Goal: Complete Application Form: Complete application form

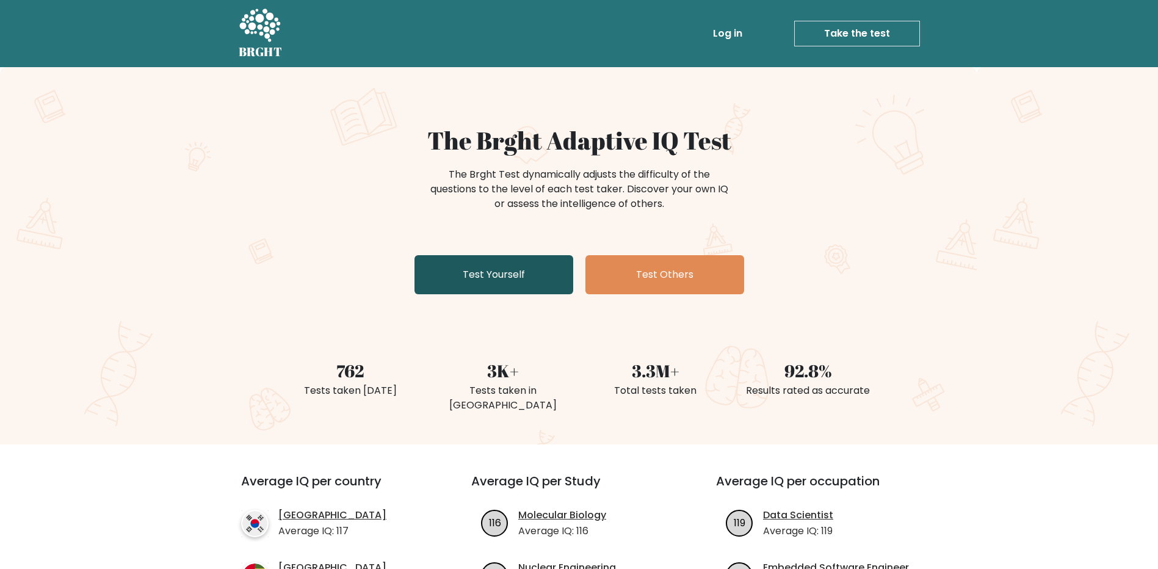
click at [524, 278] on link "Test Yourself" at bounding box center [493, 274] width 159 height 39
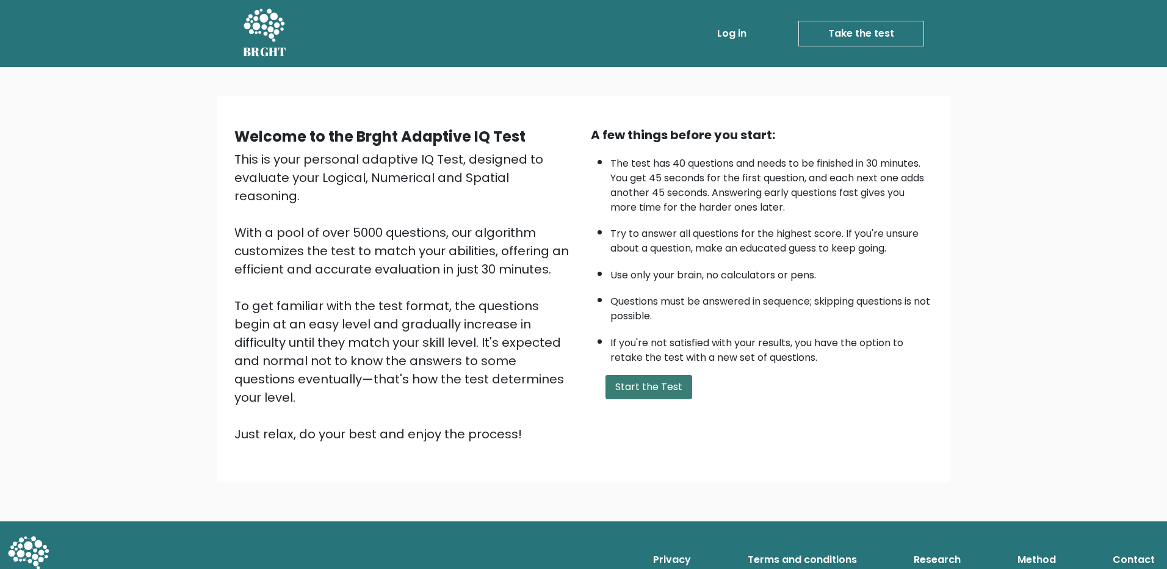
click at [622, 388] on button "Start the Test" at bounding box center [648, 387] width 87 height 24
click at [652, 388] on button "Start the Test" at bounding box center [648, 387] width 87 height 24
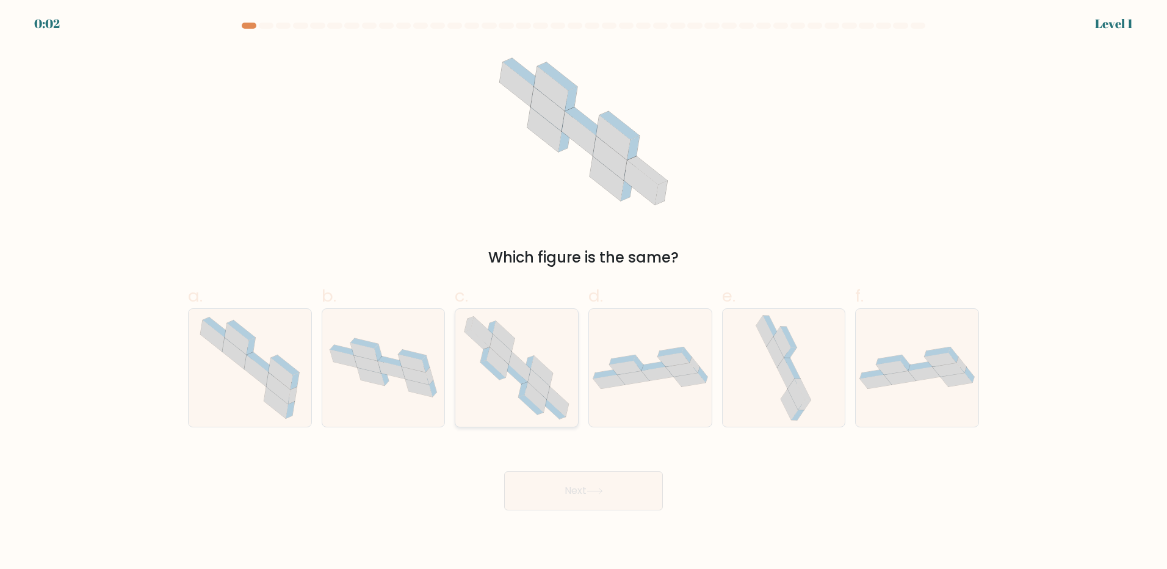
click at [546, 382] on icon at bounding box center [516, 368] width 120 height 118
click at [583, 292] on input "c." at bounding box center [583, 288] width 1 height 8
radio input "true"
click at [638, 512] on body "0:02 Level 1" at bounding box center [583, 284] width 1167 height 569
click at [627, 501] on button "Next" at bounding box center [583, 490] width 159 height 39
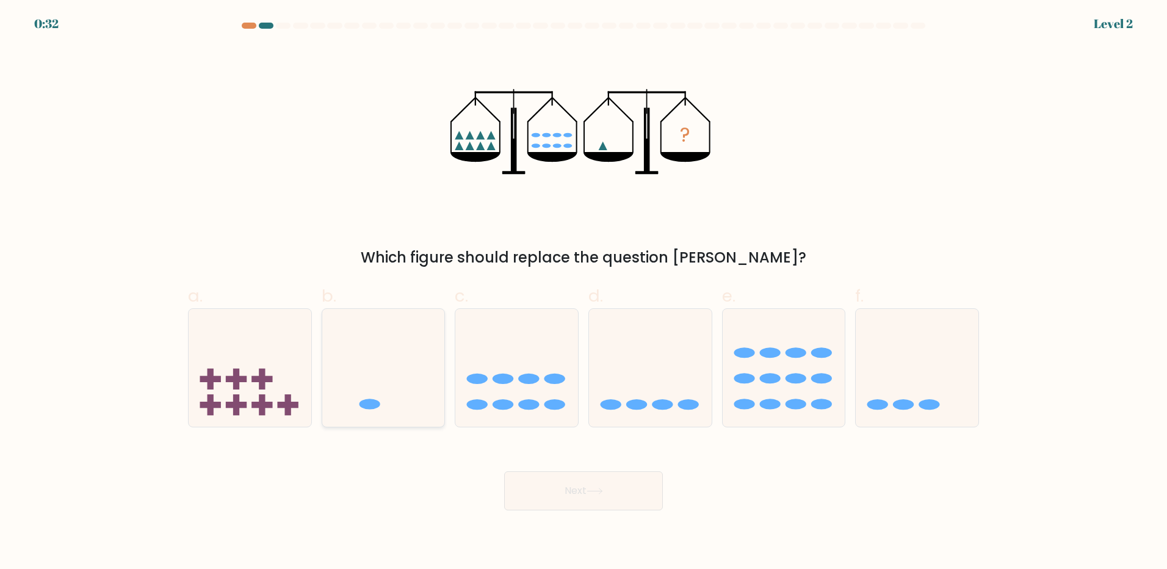
click at [393, 377] on icon at bounding box center [383, 367] width 123 height 101
click at [583, 292] on input "b." at bounding box center [583, 288] width 1 height 8
radio input "true"
click at [596, 496] on button "Next" at bounding box center [583, 490] width 159 height 39
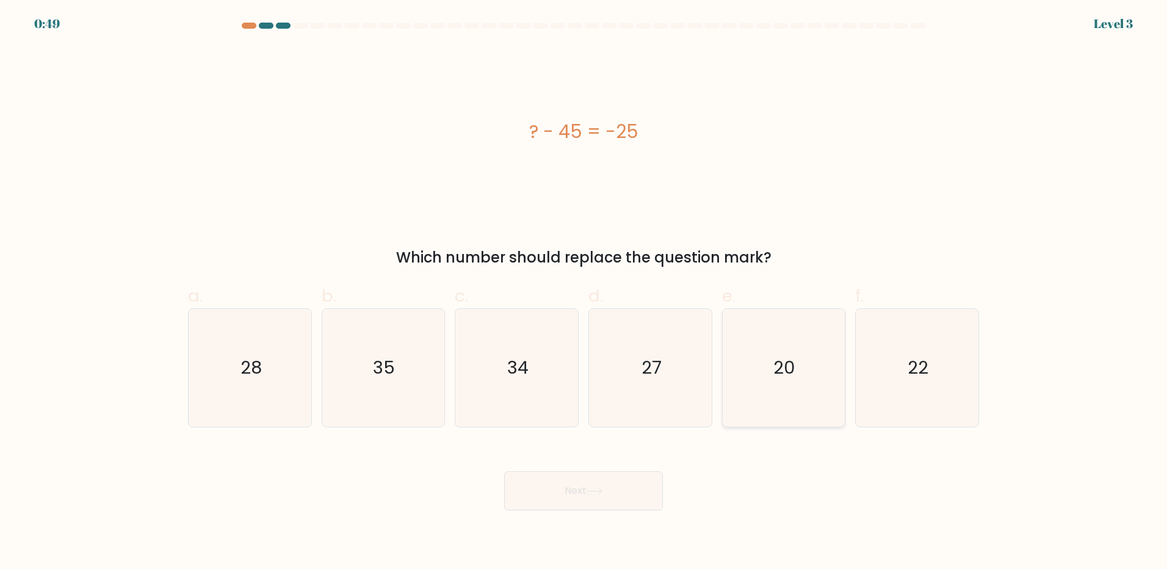
click at [821, 377] on icon "20" at bounding box center [783, 368] width 118 height 118
click at [584, 292] on input "e. 20" at bounding box center [583, 288] width 1 height 8
radio input "true"
click at [594, 485] on button "Next" at bounding box center [583, 490] width 159 height 39
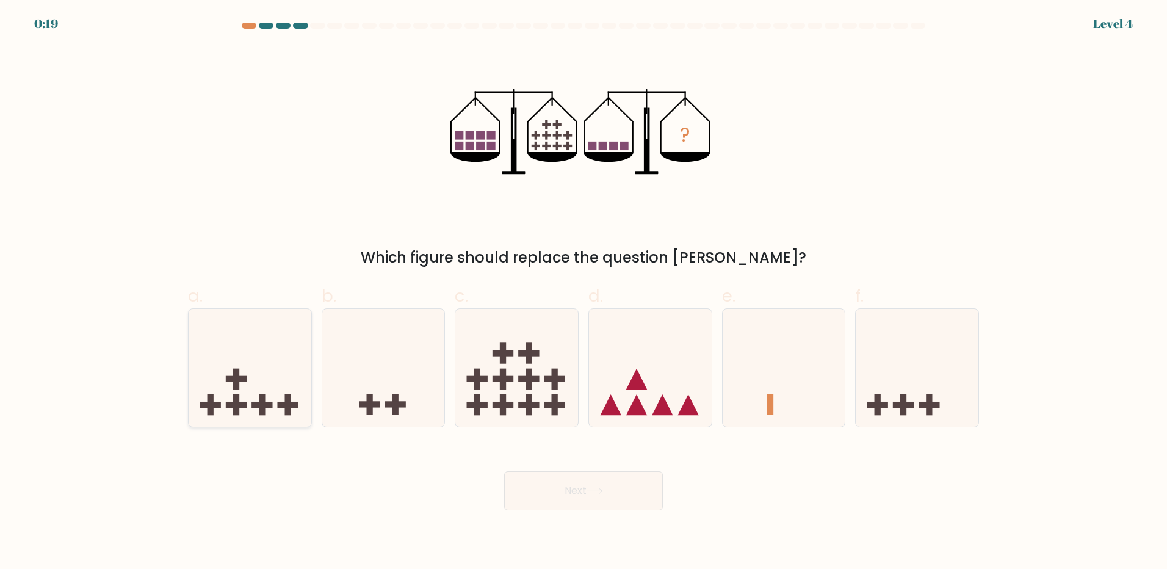
click at [256, 394] on icon at bounding box center [250, 367] width 123 height 101
click at [583, 292] on input "a." at bounding box center [583, 288] width 1 height 8
radio input "true"
click at [547, 483] on button "Next" at bounding box center [583, 490] width 159 height 39
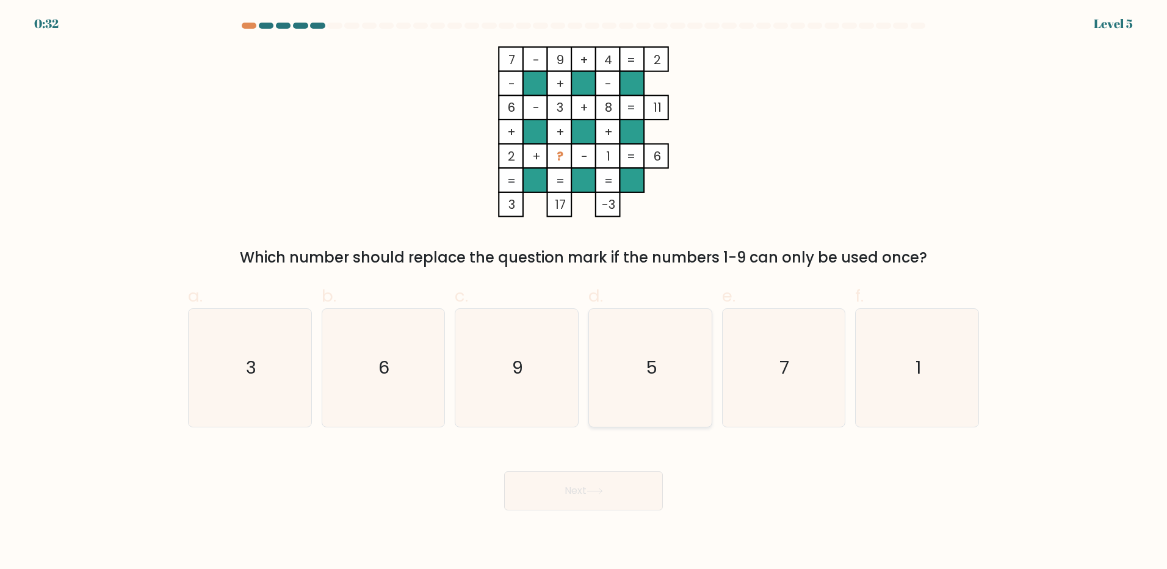
click at [652, 370] on text "5" at bounding box center [652, 367] width 12 height 24
click at [584, 292] on input "d. 5" at bounding box center [583, 288] width 1 height 8
radio input "true"
click at [603, 489] on icon at bounding box center [594, 491] width 16 height 7
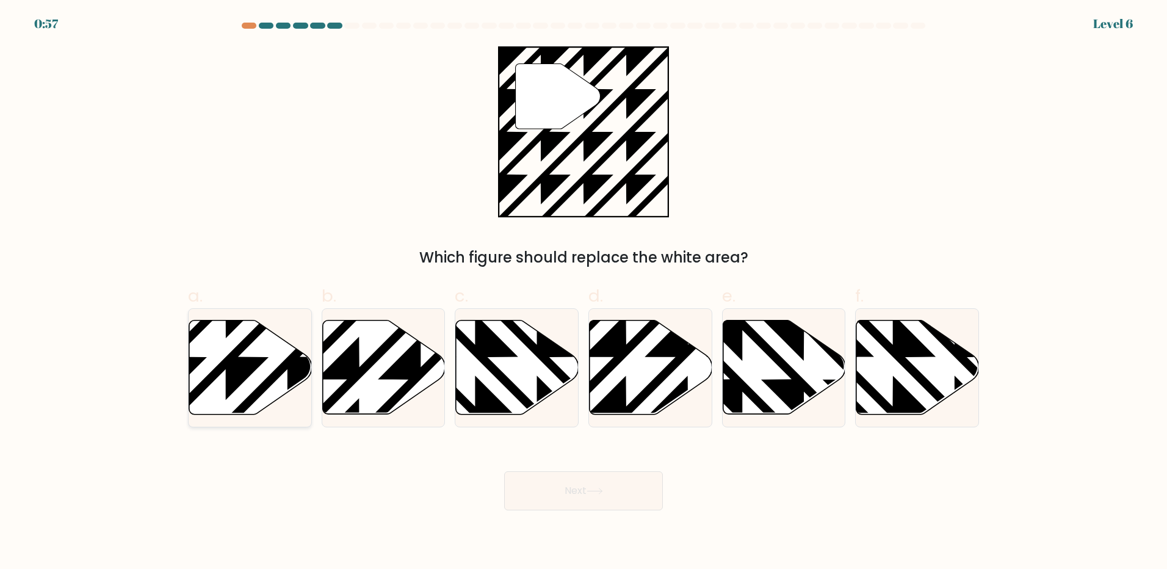
click at [271, 363] on icon at bounding box center [250, 367] width 123 height 94
click at [583, 292] on input "a." at bounding box center [583, 288] width 1 height 8
radio input "true"
click at [616, 483] on button "Next" at bounding box center [583, 490] width 159 height 39
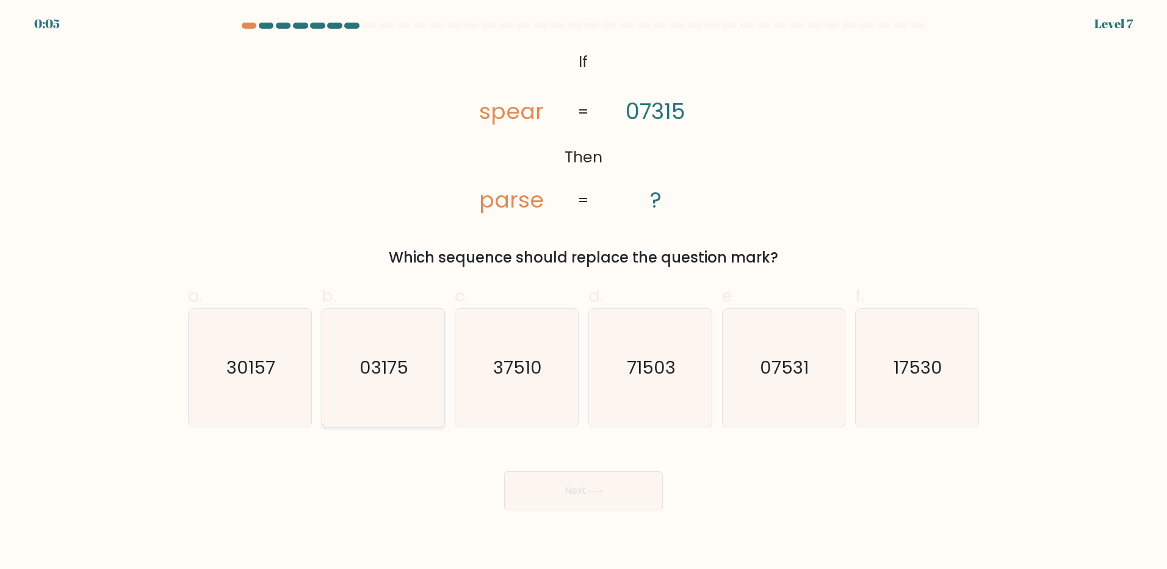
click at [391, 383] on icon "03175" at bounding box center [383, 368] width 118 height 118
click at [583, 292] on input "b. 03175" at bounding box center [583, 288] width 1 height 8
radio input "true"
click at [575, 494] on button "Next" at bounding box center [583, 490] width 159 height 39
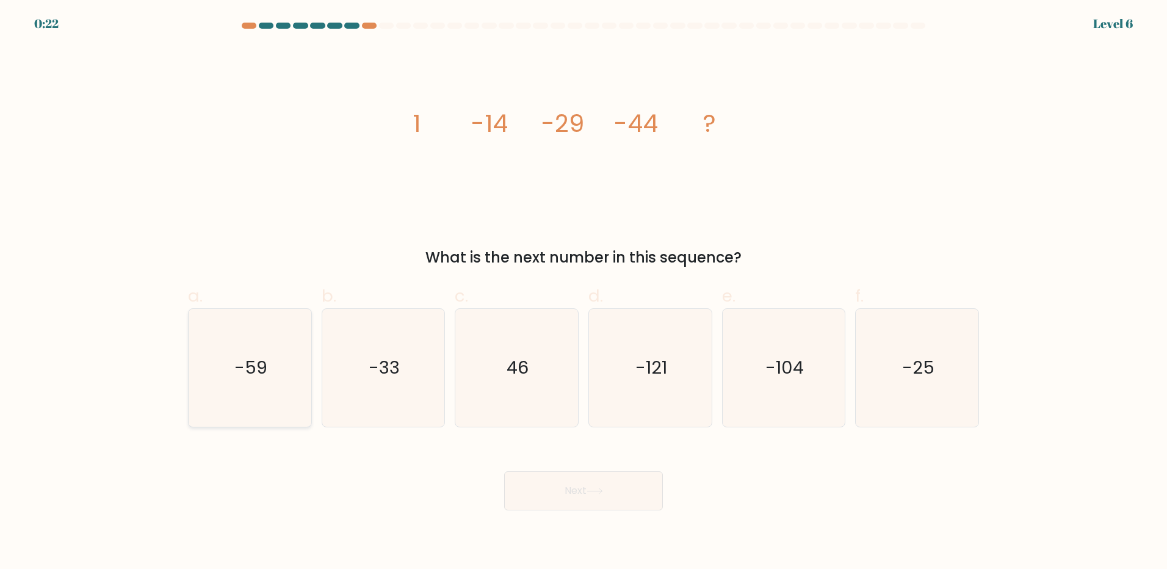
drag, startPoint x: 267, startPoint y: 359, endPoint x: 273, endPoint y: 372, distance: 14.2
click at [269, 358] on icon "-59" at bounding box center [250, 368] width 118 height 118
click at [583, 292] on input "a. -59" at bounding box center [583, 288] width 1 height 8
radio input "true"
click at [595, 495] on button "Next" at bounding box center [583, 490] width 159 height 39
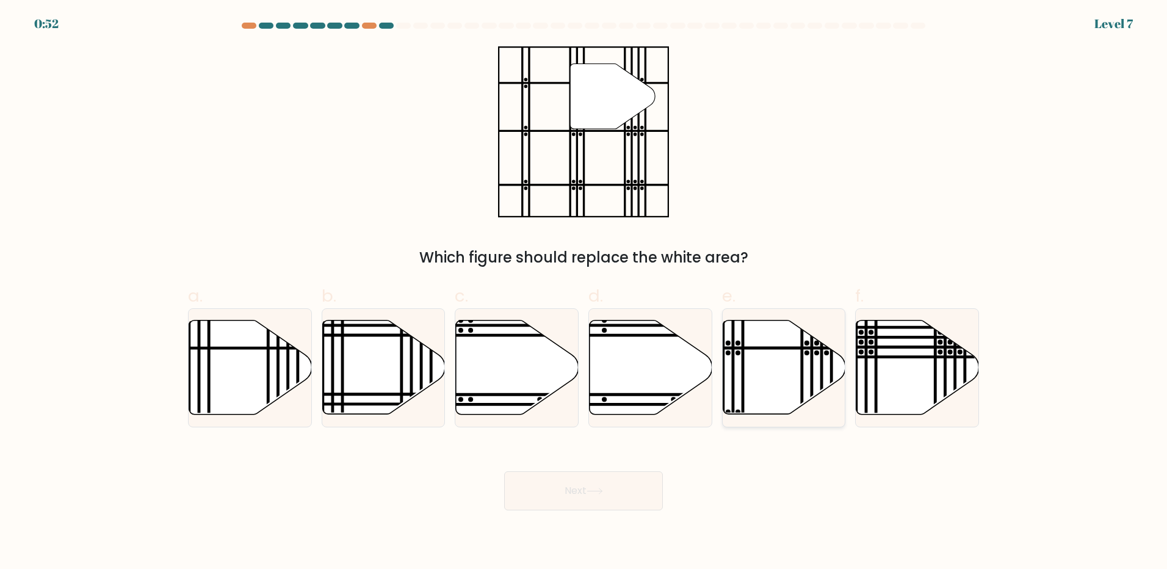
click at [772, 381] on icon at bounding box center [784, 367] width 123 height 94
click at [584, 292] on input "e." at bounding box center [583, 288] width 1 height 8
radio input "true"
click at [612, 486] on button "Next" at bounding box center [583, 490] width 159 height 39
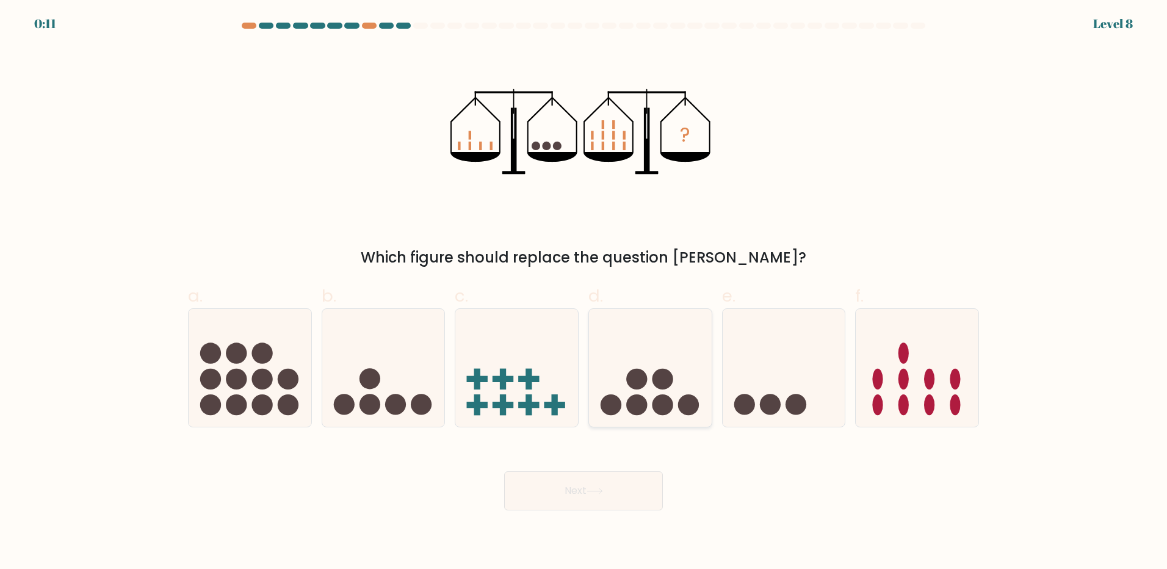
click at [673, 386] on icon at bounding box center [650, 367] width 123 height 101
click at [584, 292] on input "d." at bounding box center [583, 288] width 1 height 8
radio input "true"
click at [640, 489] on button "Next" at bounding box center [583, 490] width 159 height 39
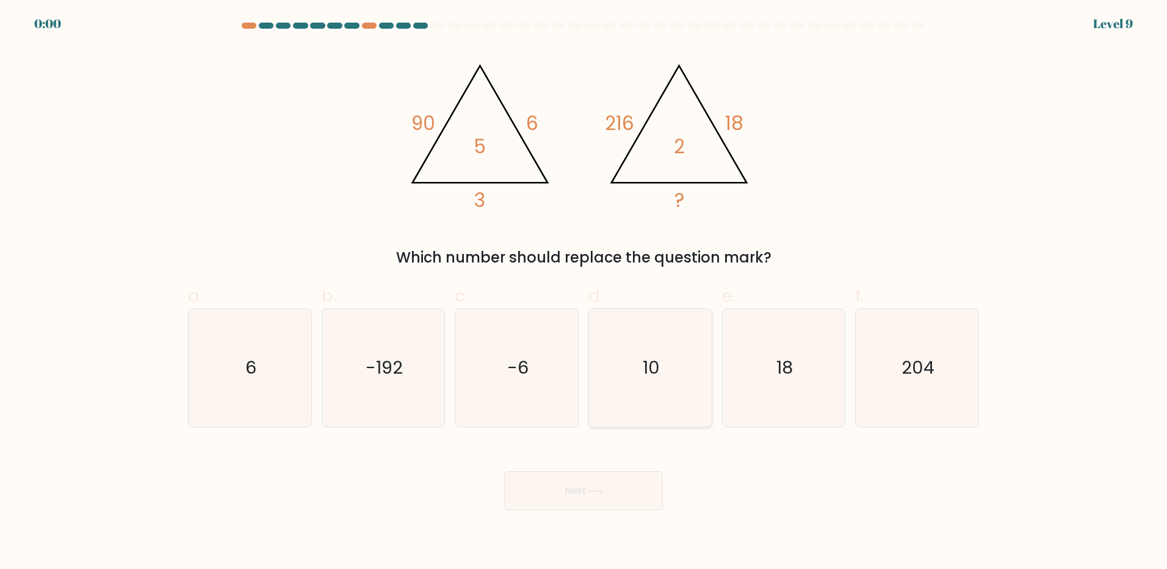
click at [658, 347] on icon "10" at bounding box center [650, 368] width 118 height 118
click at [584, 292] on input "d. 10" at bounding box center [583, 288] width 1 height 8
radio input "true"
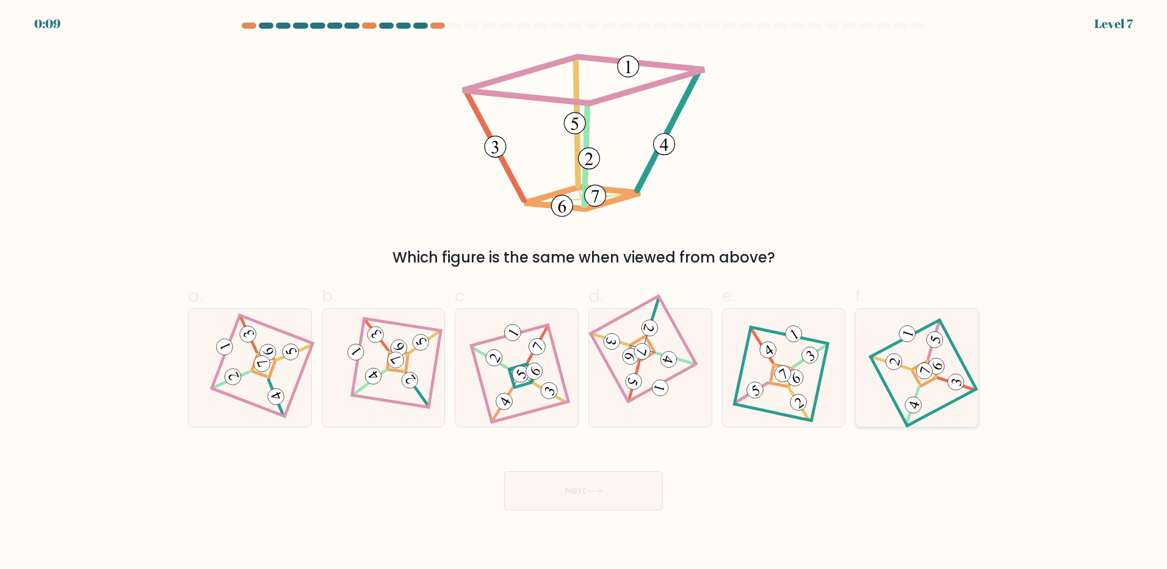
click at [937, 364] on icon at bounding box center [937, 365] width 12 height 12
click at [584, 292] on input "f." at bounding box center [583, 288] width 1 height 8
radio input "true"
click at [601, 494] on icon at bounding box center [594, 491] width 16 height 7
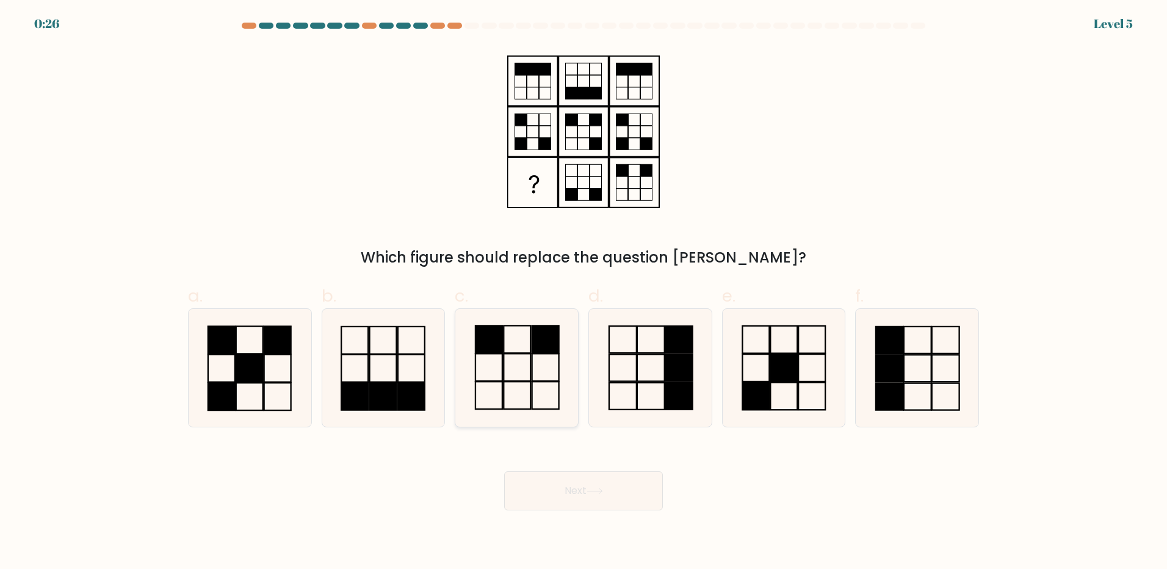
click at [532, 365] on rect at bounding box center [545, 366] width 27 height 27
click at [583, 292] on input "c." at bounding box center [583, 288] width 1 height 8
radio input "true"
click at [577, 482] on button "Next" at bounding box center [583, 490] width 159 height 39
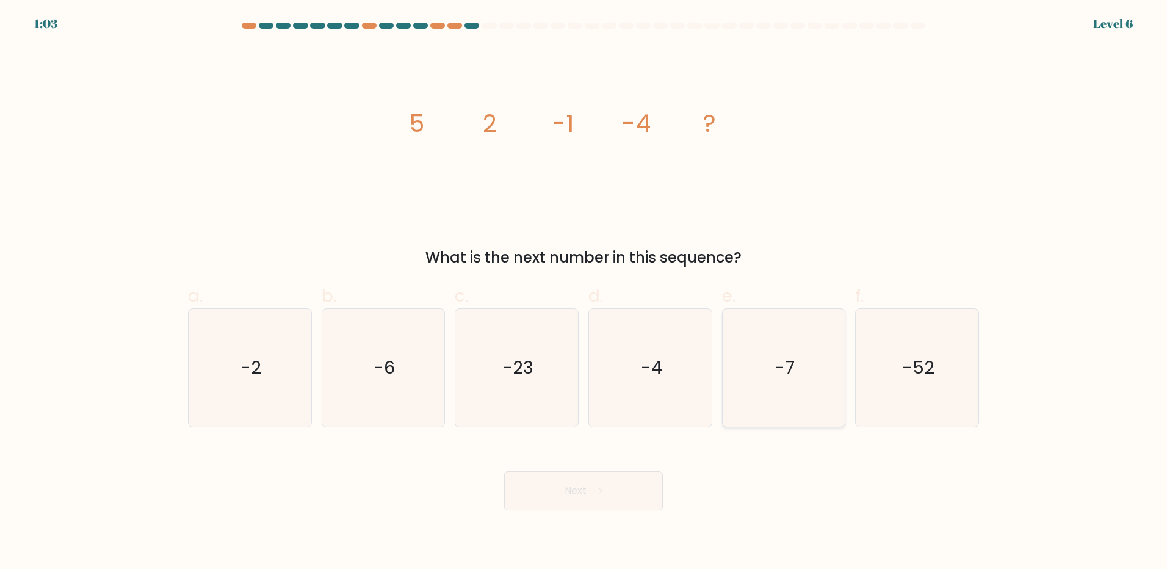
click at [785, 370] on text "-7" at bounding box center [784, 367] width 20 height 24
click at [584, 292] on input "e. -7" at bounding box center [583, 288] width 1 height 8
radio input "true"
click at [610, 489] on button "Next" at bounding box center [583, 490] width 159 height 39
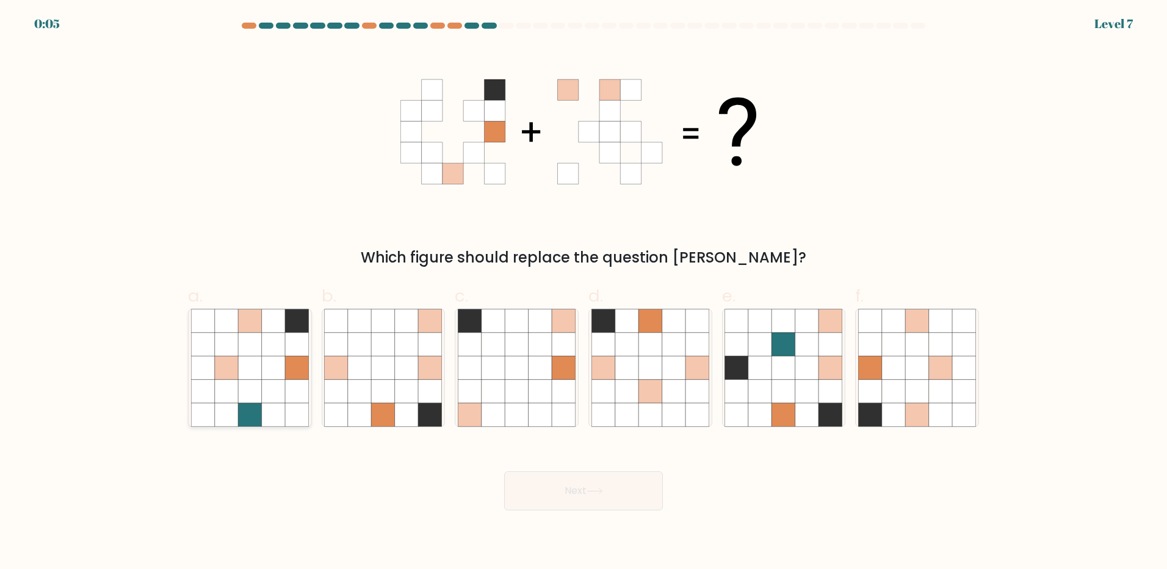
click at [251, 353] on icon at bounding box center [249, 344] width 23 height 23
click at [583, 292] on input "a." at bounding box center [583, 288] width 1 height 8
radio input "true"
click at [580, 483] on button "Next" at bounding box center [583, 490] width 159 height 39
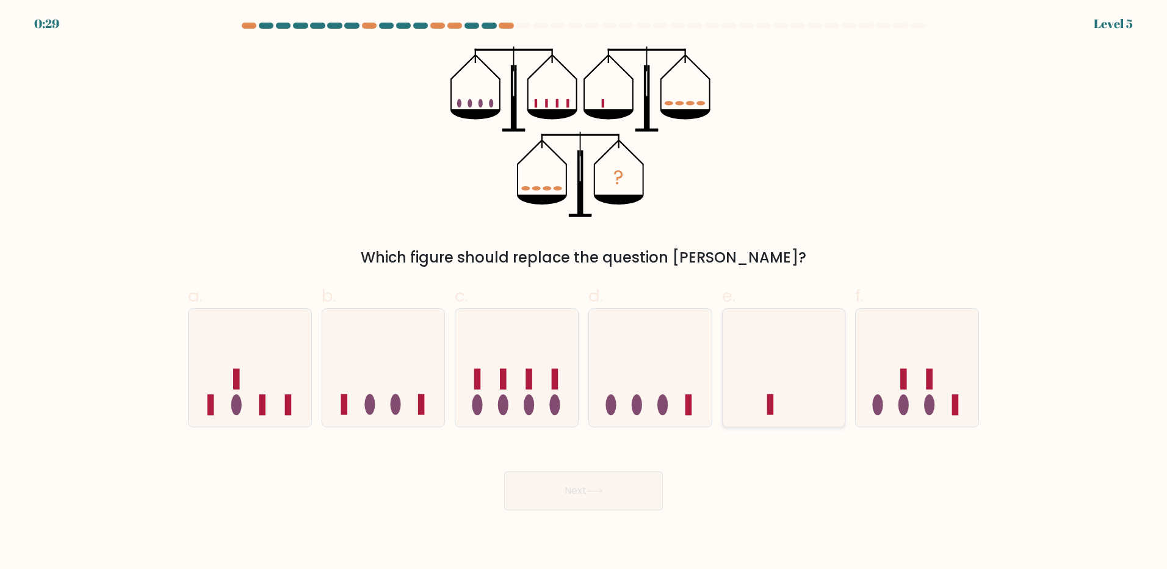
click at [779, 402] on icon at bounding box center [784, 367] width 123 height 101
click at [584, 292] on input "e." at bounding box center [583, 288] width 1 height 8
radio input "true"
click at [625, 488] on button "Next" at bounding box center [583, 490] width 159 height 39
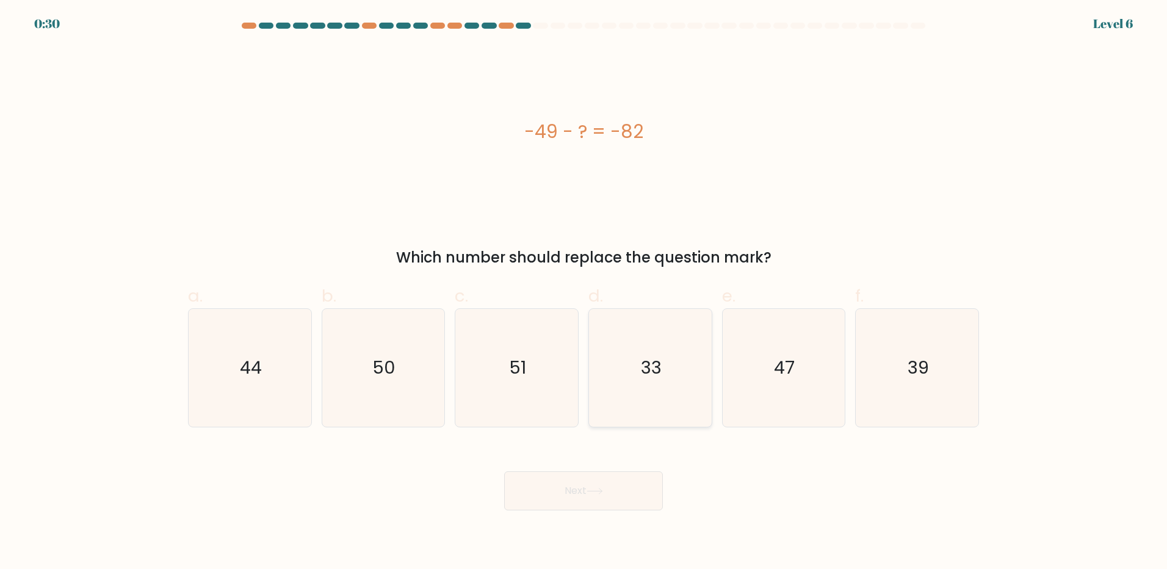
click at [649, 372] on text "33" at bounding box center [651, 367] width 21 height 24
click at [584, 292] on input "d. 33" at bounding box center [583, 288] width 1 height 8
radio input "true"
click at [602, 483] on button "Next" at bounding box center [583, 490] width 159 height 39
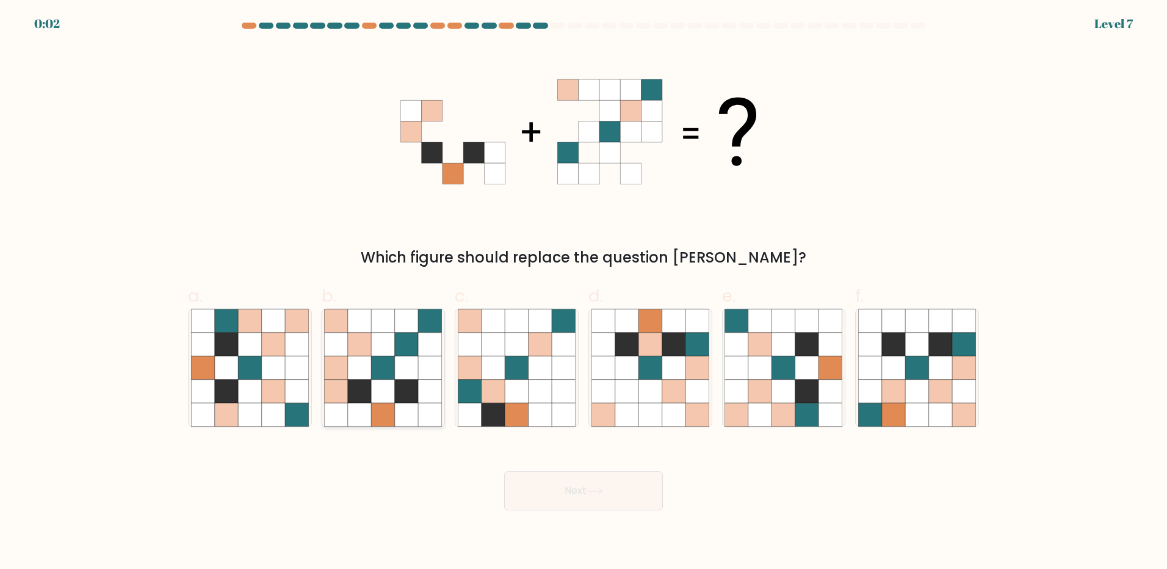
click at [428, 335] on icon at bounding box center [430, 344] width 23 height 23
click at [583, 292] on input "b." at bounding box center [583, 288] width 1 height 8
radio input "true"
click at [590, 496] on button "Next" at bounding box center [583, 490] width 159 height 39
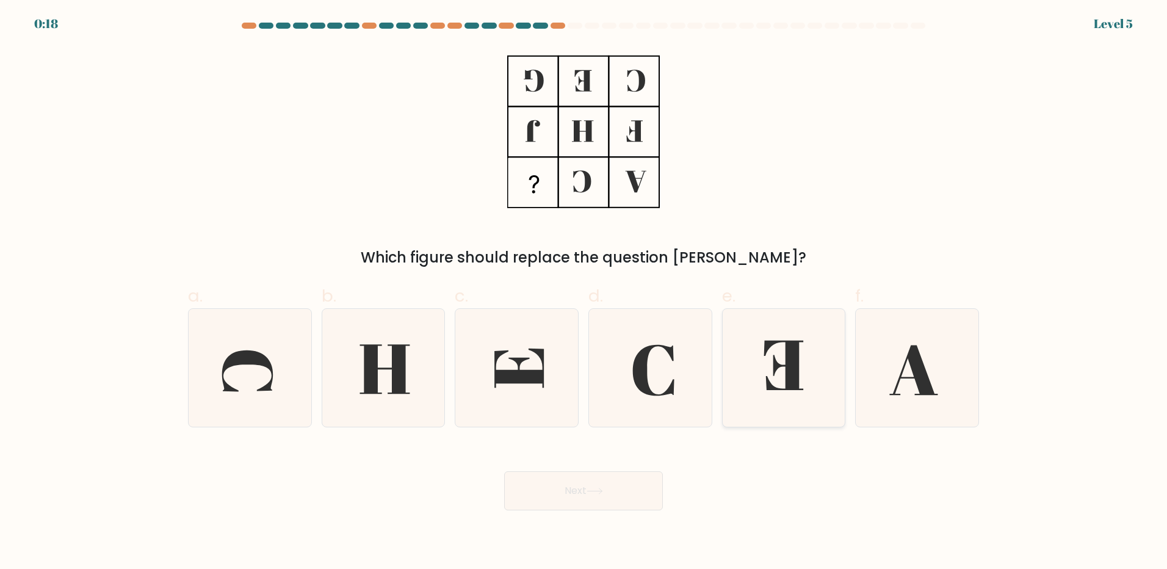
click at [780, 386] on icon at bounding box center [783, 368] width 118 height 118
click at [584, 292] on input "e." at bounding box center [583, 288] width 1 height 8
radio input "true"
click at [592, 488] on button "Next" at bounding box center [583, 490] width 159 height 39
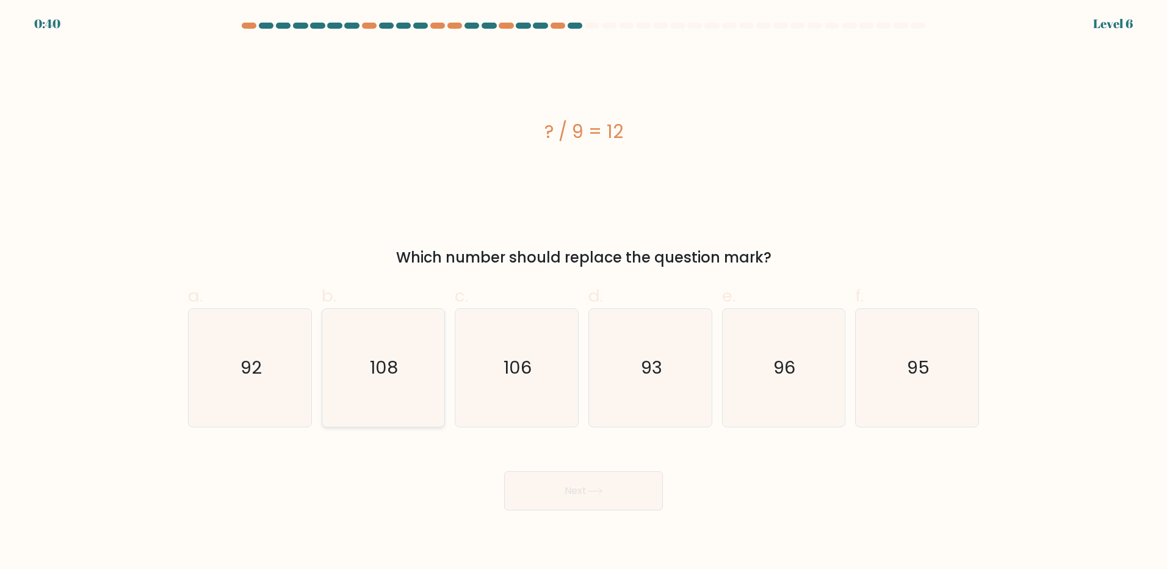
click at [394, 385] on icon "108" at bounding box center [383, 368] width 118 height 118
click at [583, 292] on input "b. 108" at bounding box center [583, 288] width 1 height 8
radio input "true"
click at [619, 490] on button "Next" at bounding box center [583, 490] width 159 height 39
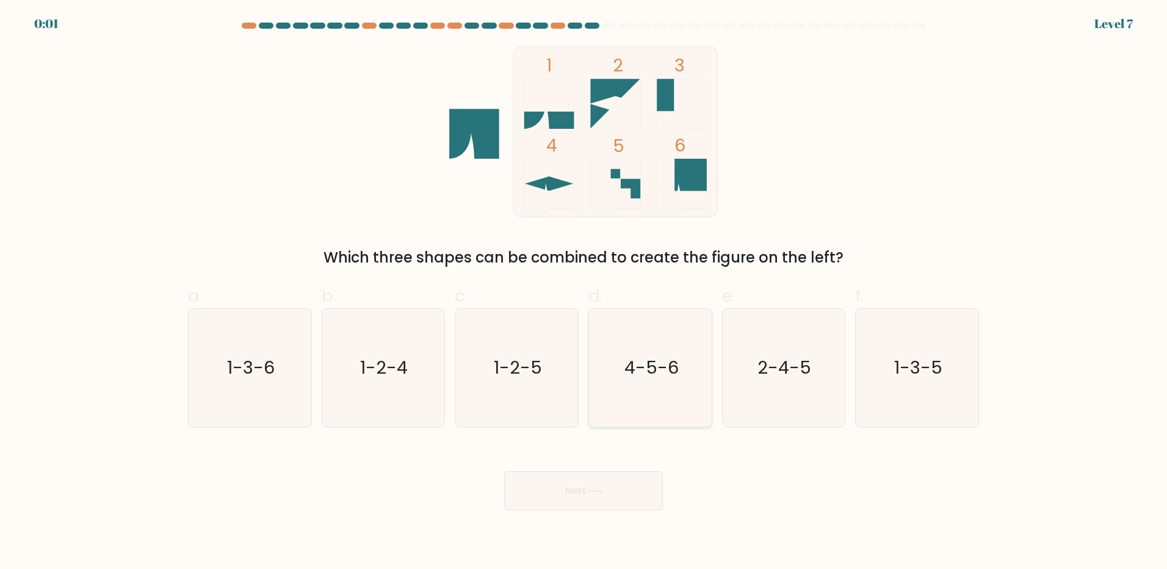
click at [661, 378] on text "4-5-6" at bounding box center [651, 367] width 54 height 24
click at [584, 292] on input "d. 4-5-6" at bounding box center [583, 288] width 1 height 8
radio input "true"
click at [622, 489] on button "Next" at bounding box center [583, 490] width 159 height 39
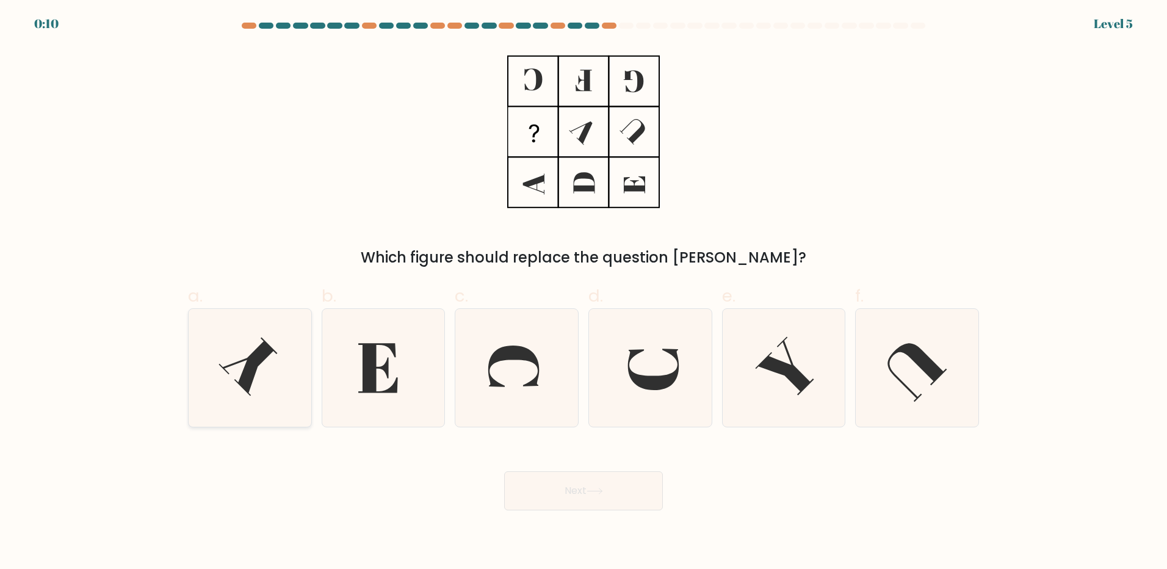
click at [268, 367] on icon at bounding box center [250, 368] width 118 height 118
click at [583, 292] on input "a." at bounding box center [583, 288] width 1 height 8
radio input "true"
click at [554, 479] on button "Next" at bounding box center [583, 490] width 159 height 39
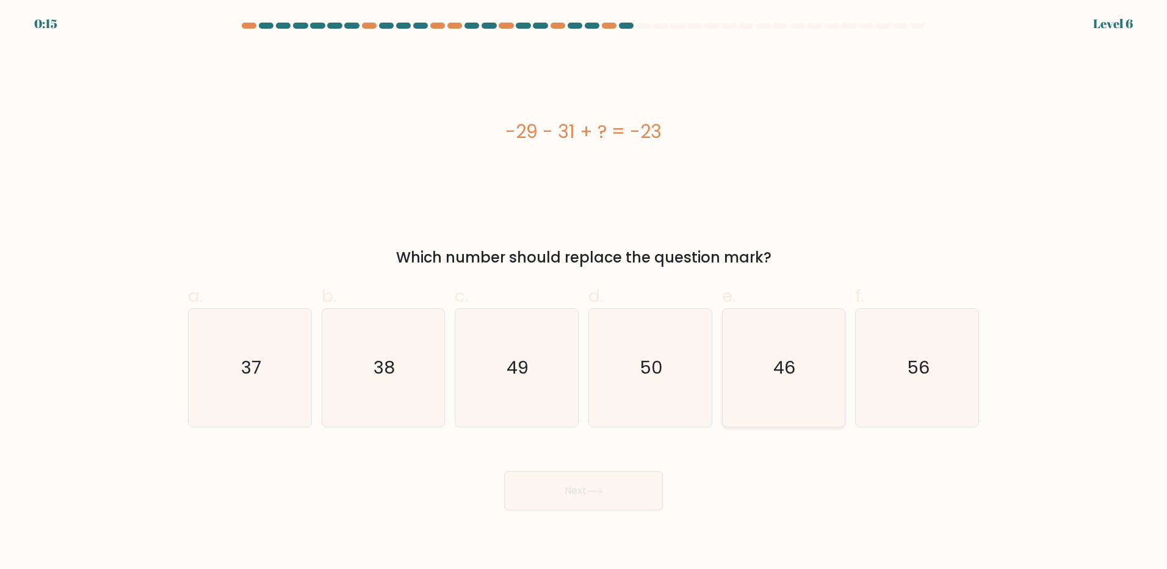
click at [782, 363] on text "46" at bounding box center [785, 367] width 22 height 24
click at [584, 292] on input "e. 46" at bounding box center [583, 288] width 1 height 8
radio input "true"
click at [608, 489] on button "Next" at bounding box center [583, 490] width 159 height 39
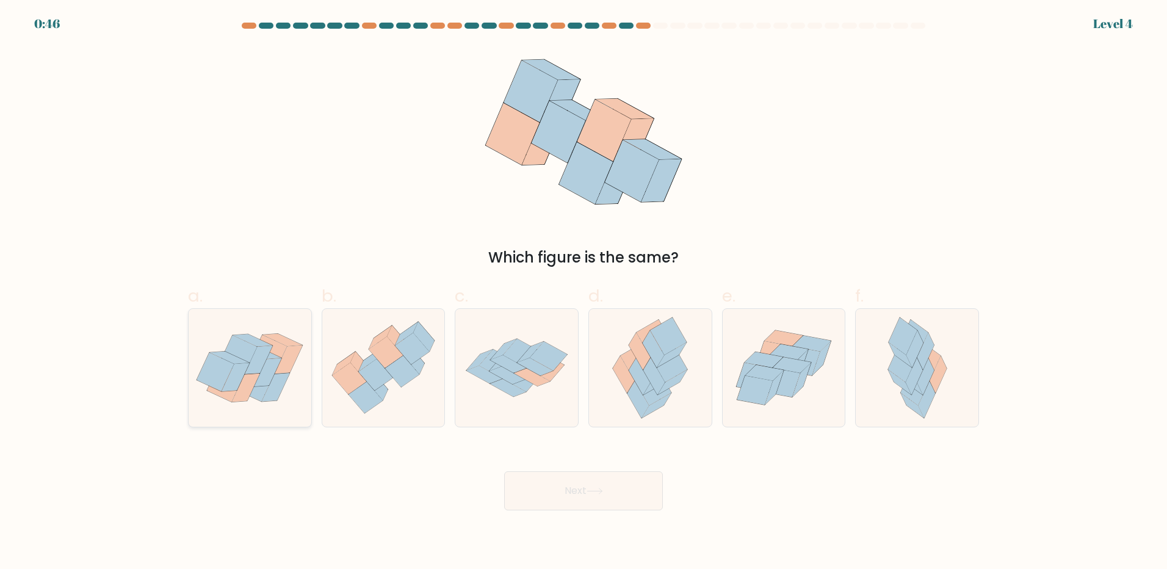
click at [259, 359] on icon at bounding box center [259, 359] width 28 height 29
click at [583, 292] on input "a." at bounding box center [583, 288] width 1 height 8
radio input "true"
click at [630, 488] on button "Next" at bounding box center [583, 490] width 159 height 39
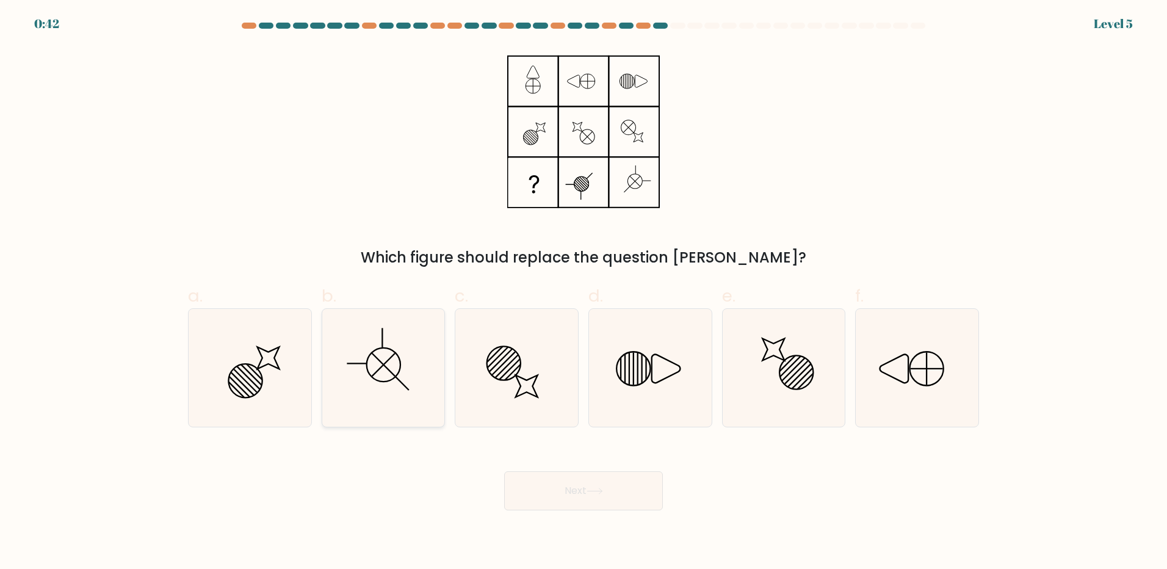
click at [384, 356] on icon at bounding box center [383, 368] width 118 height 118
click at [583, 292] on input "b." at bounding box center [583, 288] width 1 height 8
radio input "true"
click at [598, 487] on button "Next" at bounding box center [583, 490] width 159 height 39
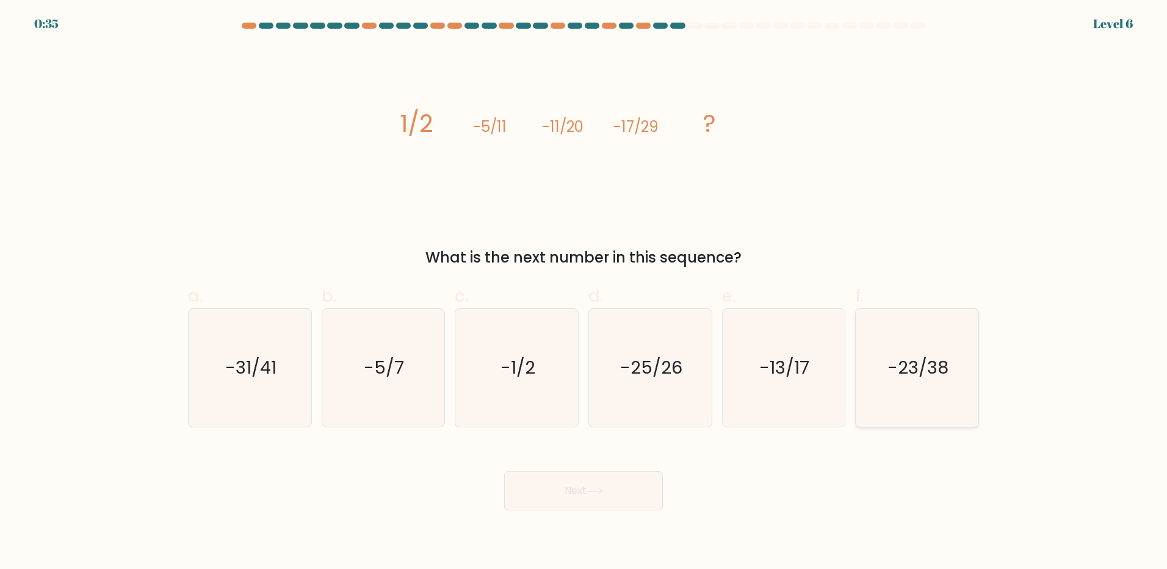
click at [906, 374] on text "-23/38" at bounding box center [918, 367] width 61 height 24
click at [584, 292] on input "f. -23/38" at bounding box center [583, 288] width 1 height 8
radio input "true"
click at [594, 492] on icon at bounding box center [594, 491] width 16 height 7
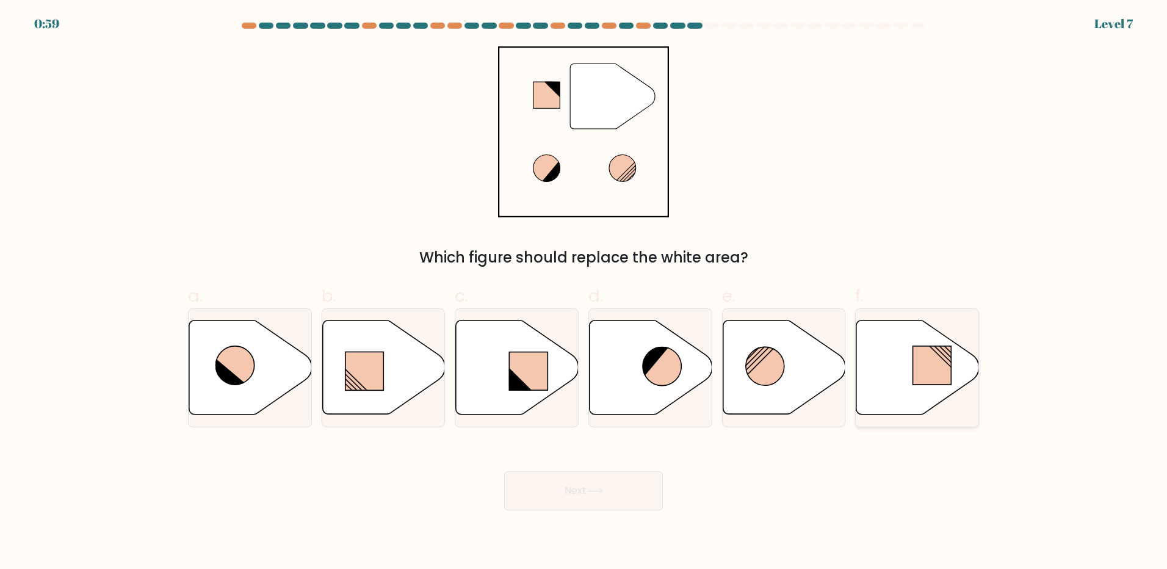
click at [903, 377] on icon at bounding box center [917, 367] width 123 height 94
click at [584, 292] on input "f." at bounding box center [583, 288] width 1 height 8
radio input "true"
click at [631, 489] on button "Next" at bounding box center [583, 490] width 159 height 39
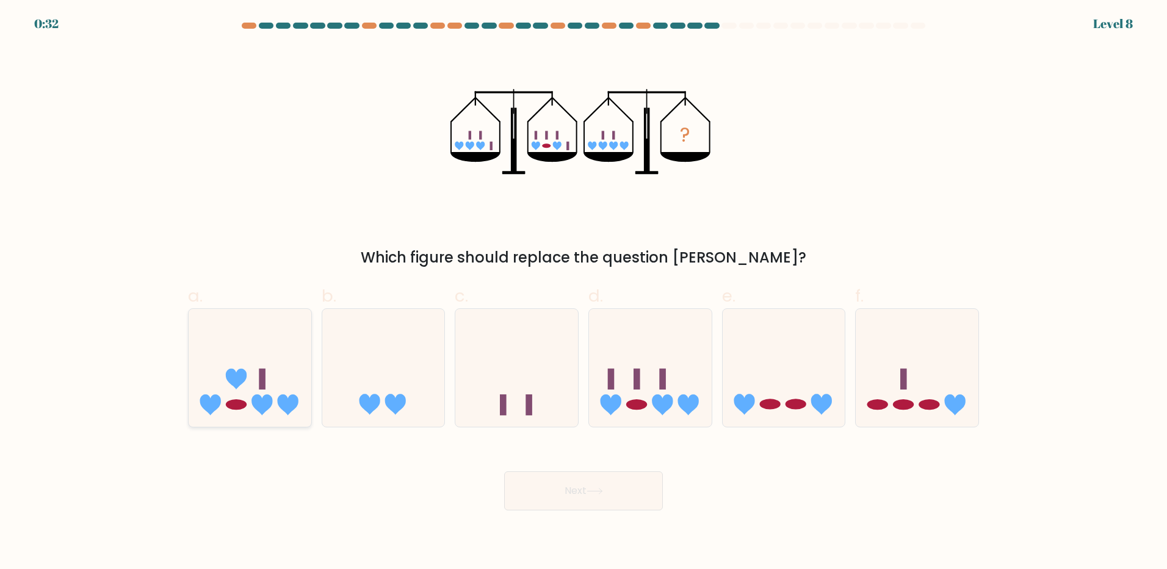
click at [247, 368] on icon at bounding box center [250, 367] width 123 height 101
click at [583, 292] on input "a." at bounding box center [583, 288] width 1 height 8
radio input "true"
click at [601, 492] on icon at bounding box center [594, 491] width 16 height 7
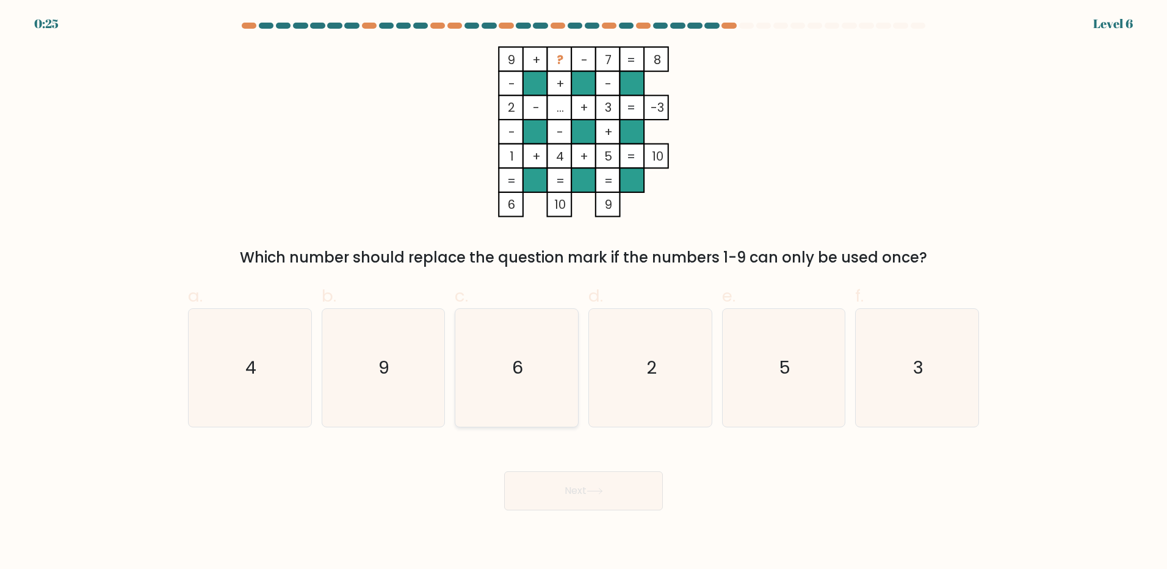
click at [508, 369] on icon "6" at bounding box center [517, 368] width 118 height 118
click at [583, 292] on input "c. 6" at bounding box center [583, 288] width 1 height 8
radio input "true"
click at [575, 490] on button "Next" at bounding box center [583, 490] width 159 height 39
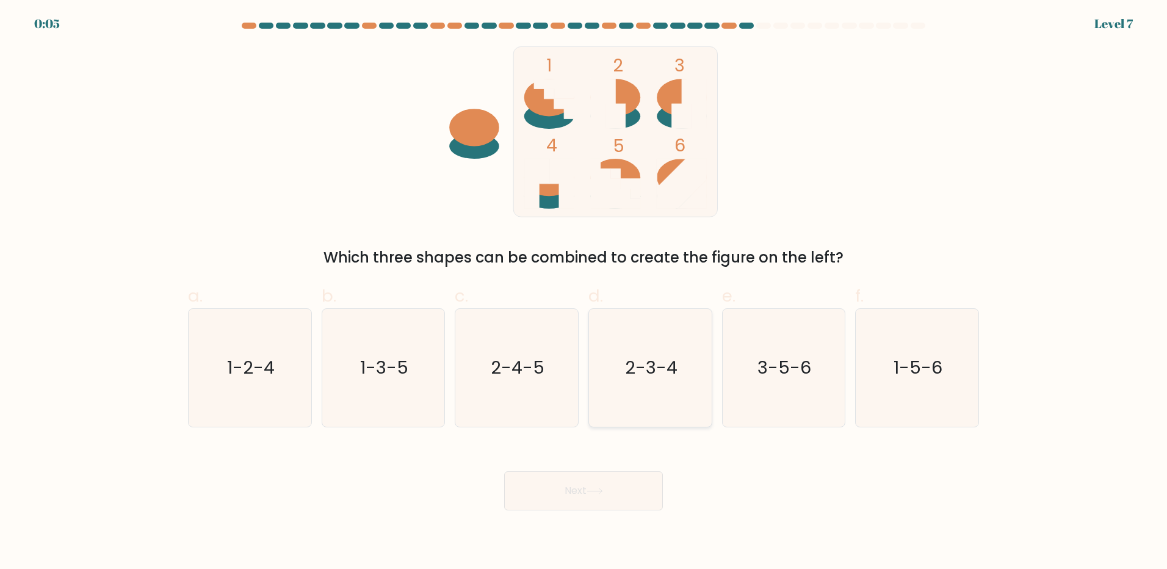
drag, startPoint x: 666, startPoint y: 376, endPoint x: 654, endPoint y: 399, distance: 25.9
click at [666, 375] on text "2-3-4" at bounding box center [651, 367] width 52 height 24
click at [584, 292] on input "d. 2-3-4" at bounding box center [583, 288] width 1 height 8
radio input "true"
click at [626, 483] on button "Next" at bounding box center [583, 490] width 159 height 39
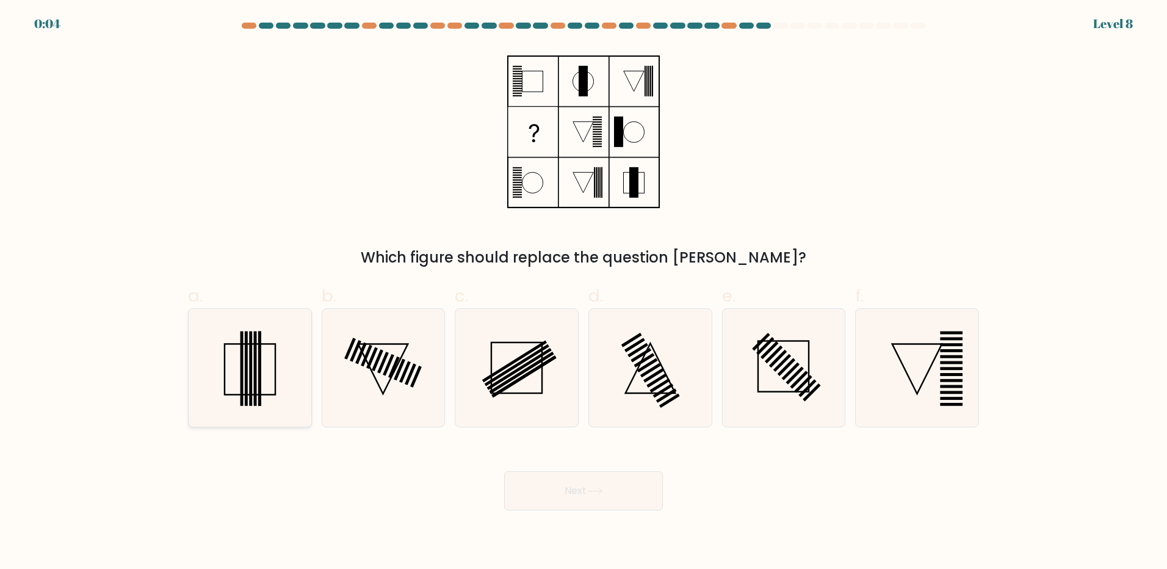
click at [273, 379] on icon at bounding box center [250, 368] width 118 height 118
click at [583, 292] on input "a." at bounding box center [583, 288] width 1 height 8
radio input "true"
click at [571, 491] on button "Next" at bounding box center [583, 490] width 159 height 39
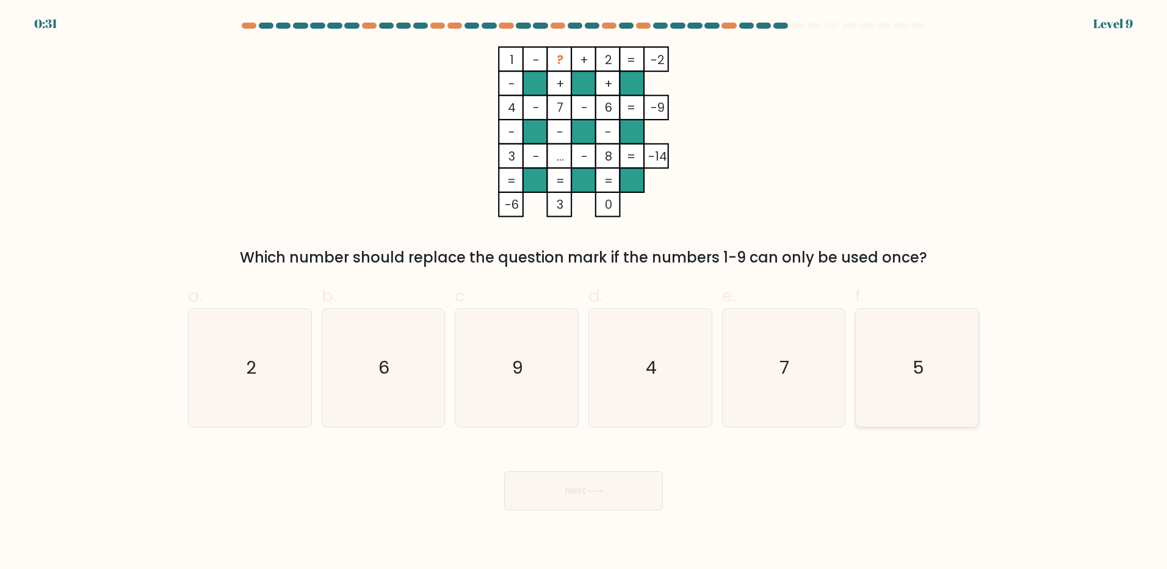
click at [942, 364] on icon "5" at bounding box center [917, 368] width 118 height 118
click at [584, 292] on input "f. 5" at bounding box center [583, 288] width 1 height 8
radio input "true"
click at [575, 488] on button "Next" at bounding box center [583, 490] width 159 height 39
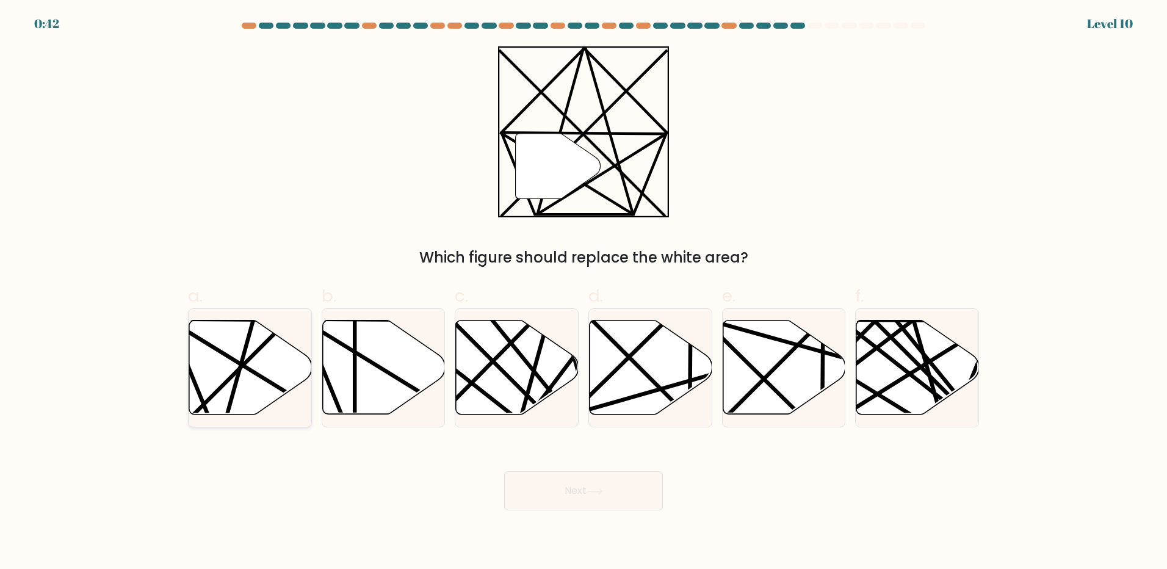
click at [236, 402] on icon at bounding box center [250, 367] width 123 height 94
click at [583, 292] on input "a." at bounding box center [583, 288] width 1 height 8
radio input "true"
click at [602, 486] on button "Next" at bounding box center [583, 490] width 159 height 39
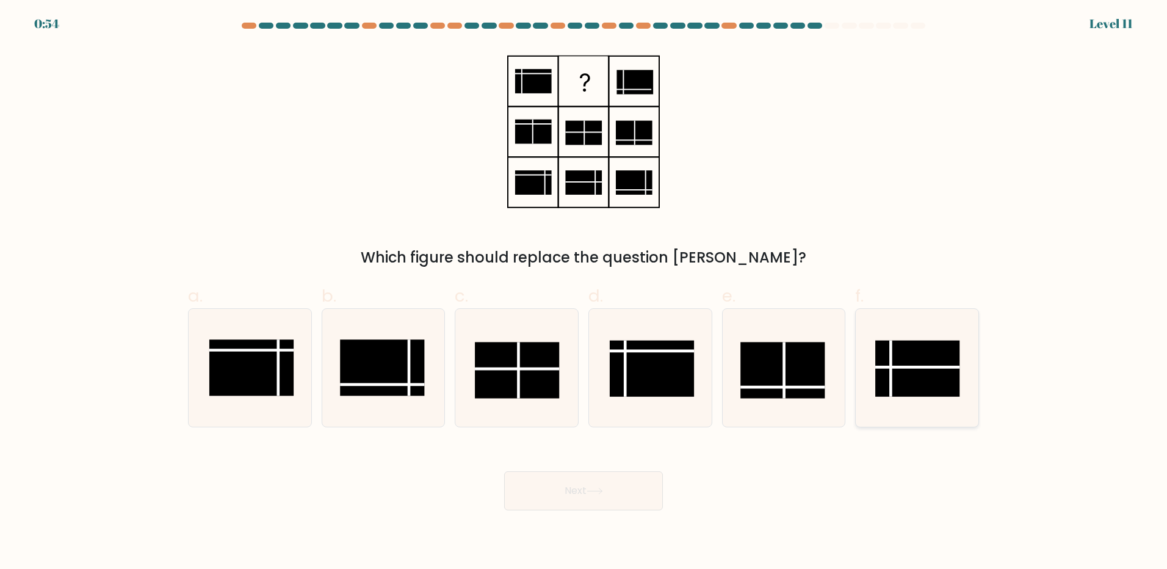
click at [906, 356] on rect at bounding box center [917, 369] width 84 height 56
click at [584, 292] on input "f." at bounding box center [583, 288] width 1 height 8
radio input "true"
click at [608, 494] on button "Next" at bounding box center [583, 490] width 159 height 39
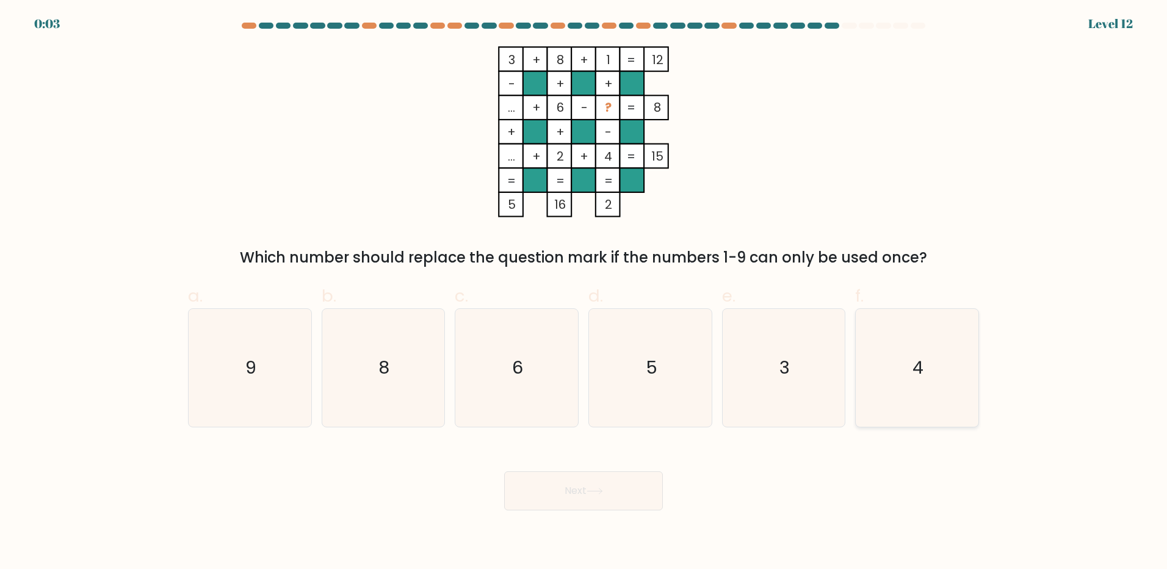
click at [928, 379] on icon "4" at bounding box center [917, 368] width 118 height 118
click at [584, 292] on input "f. 4" at bounding box center [583, 288] width 1 height 8
radio input "true"
click at [616, 489] on button "Next" at bounding box center [583, 490] width 159 height 39
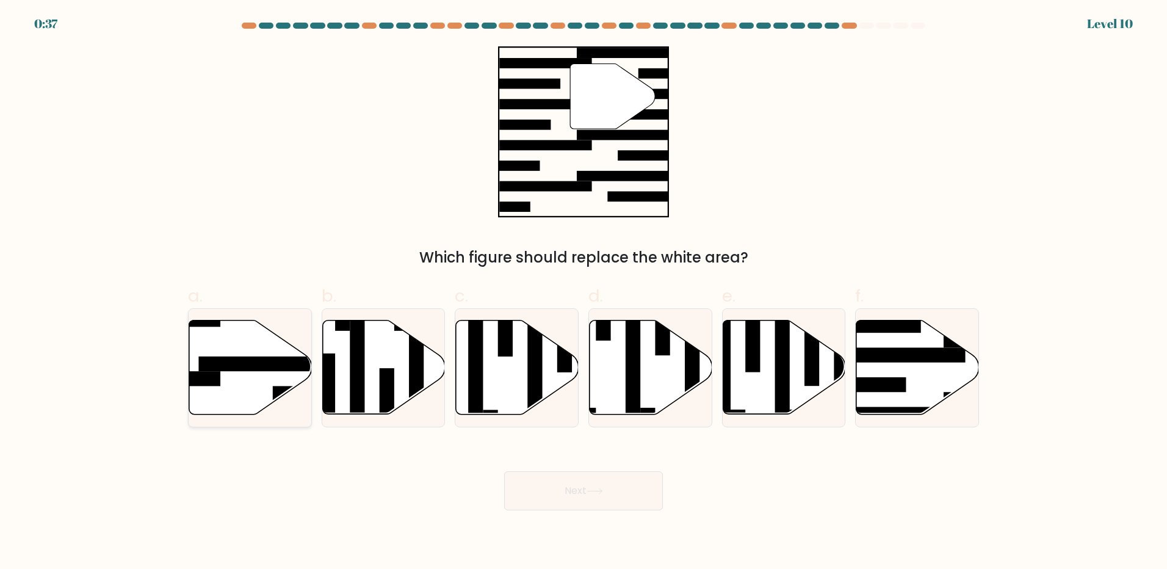
click at [258, 363] on rect at bounding box center [264, 363] width 133 height 15
click at [583, 292] on input "a." at bounding box center [583, 288] width 1 height 8
radio input "true"
click at [627, 485] on button "Next" at bounding box center [583, 490] width 159 height 39
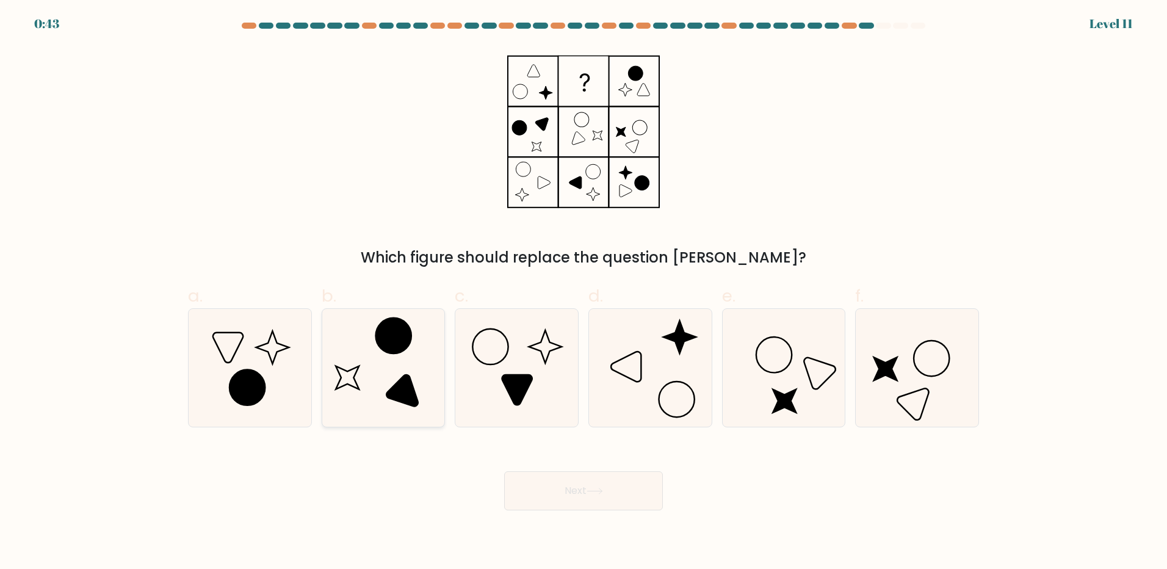
click at [385, 377] on icon at bounding box center [383, 368] width 118 height 118
click at [583, 292] on input "b." at bounding box center [583, 288] width 1 height 8
radio input "true"
click at [573, 492] on button "Next" at bounding box center [583, 490] width 159 height 39
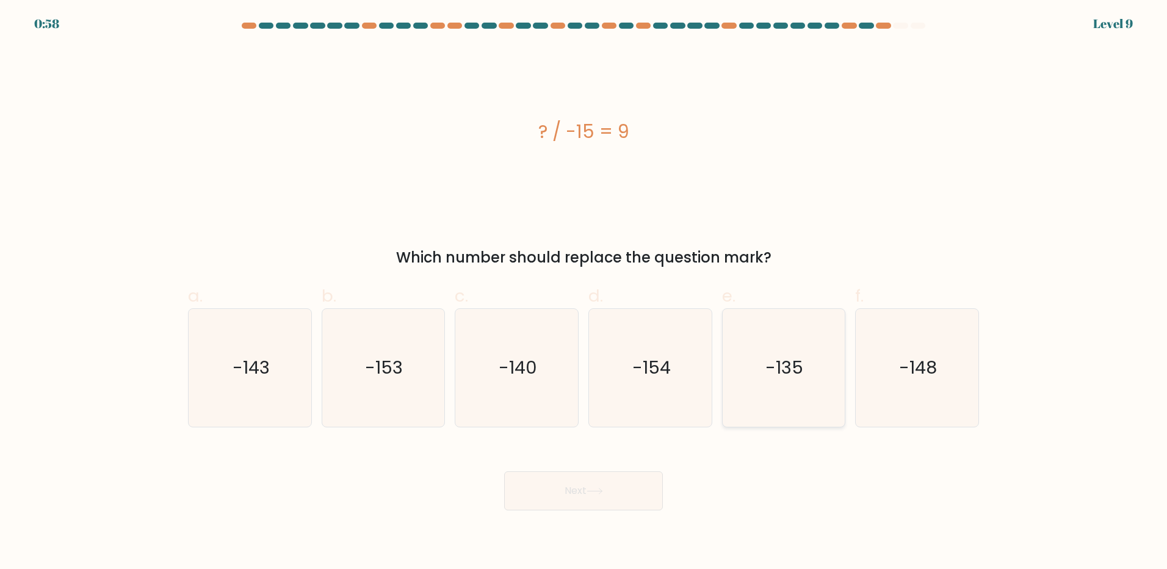
click at [792, 361] on text "-135" at bounding box center [785, 367] width 38 height 24
click at [584, 292] on input "e. -135" at bounding box center [583, 288] width 1 height 8
radio input "true"
click at [603, 489] on icon at bounding box center [594, 491] width 16 height 7
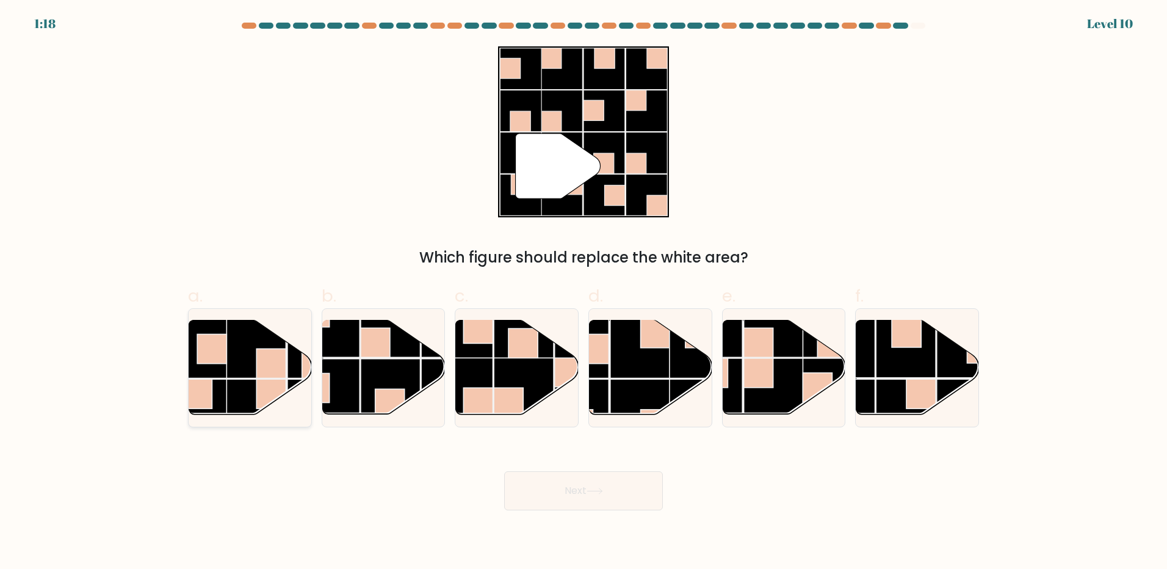
click at [226, 356] on rect at bounding box center [211, 348] width 29 height 29
click at [583, 292] on input "a." at bounding box center [583, 288] width 1 height 8
radio input "true"
click at [628, 487] on button "Next" at bounding box center [583, 490] width 159 height 39
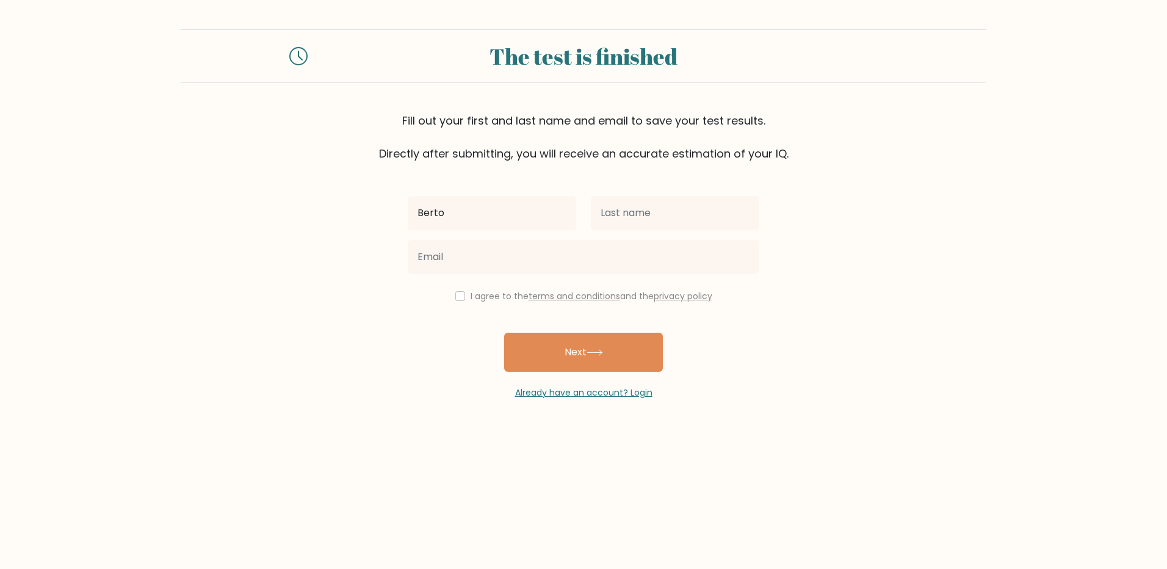
type input "Berto"
type input "Penin"
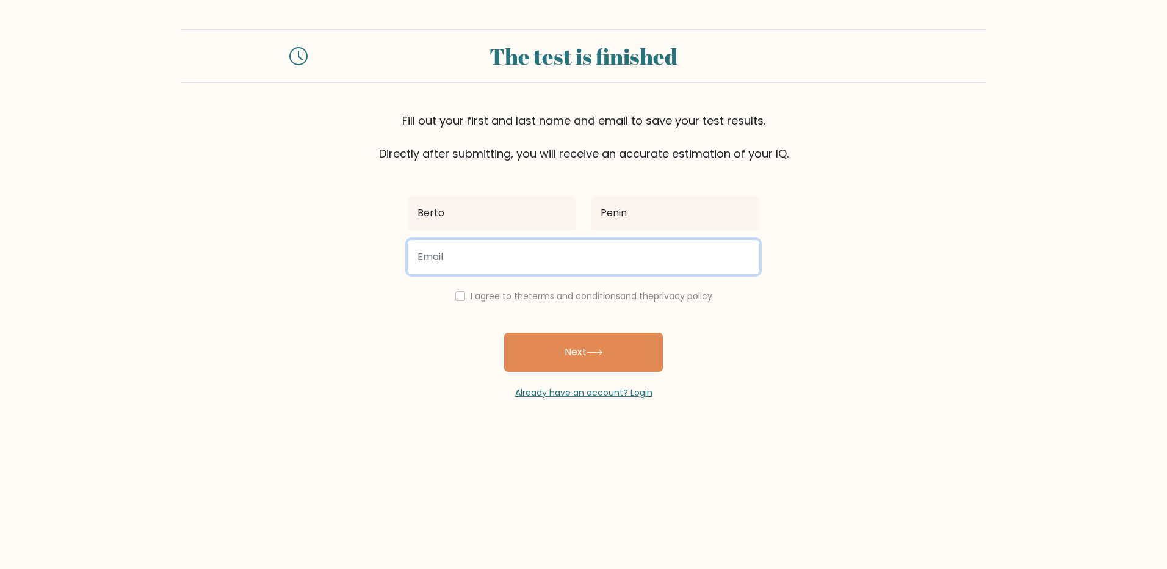
click at [486, 260] on input "email" at bounding box center [584, 257] width 352 height 34
type input "g.gol599@gmail.com"
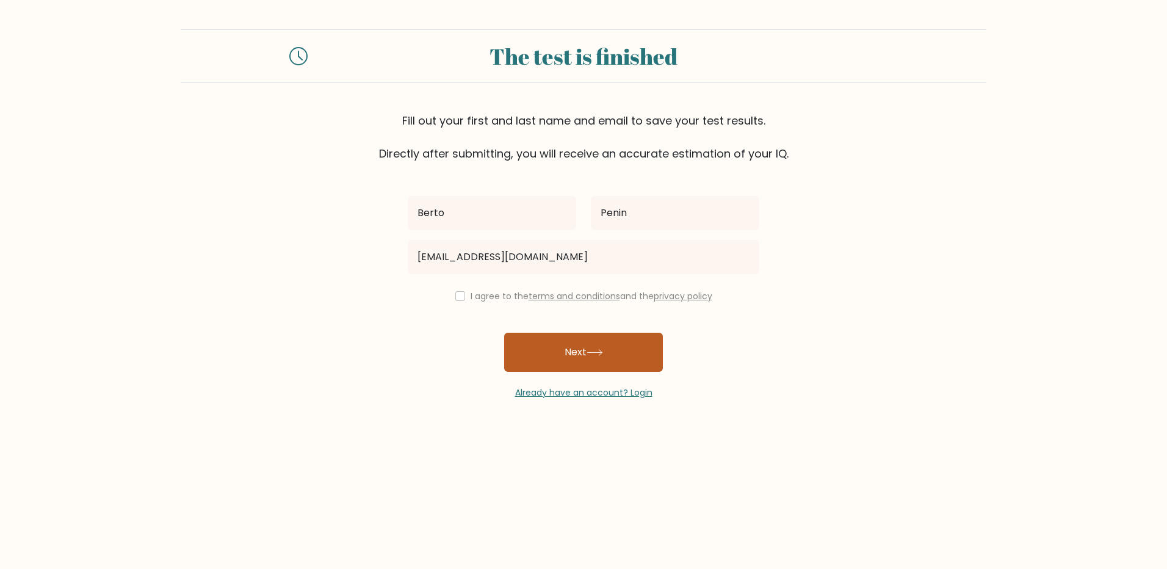
click at [541, 351] on button "Next" at bounding box center [583, 352] width 159 height 39
click at [456, 297] on input "checkbox" at bounding box center [460, 296] width 10 height 10
checkbox input "true"
click at [565, 353] on button "Next" at bounding box center [583, 352] width 159 height 39
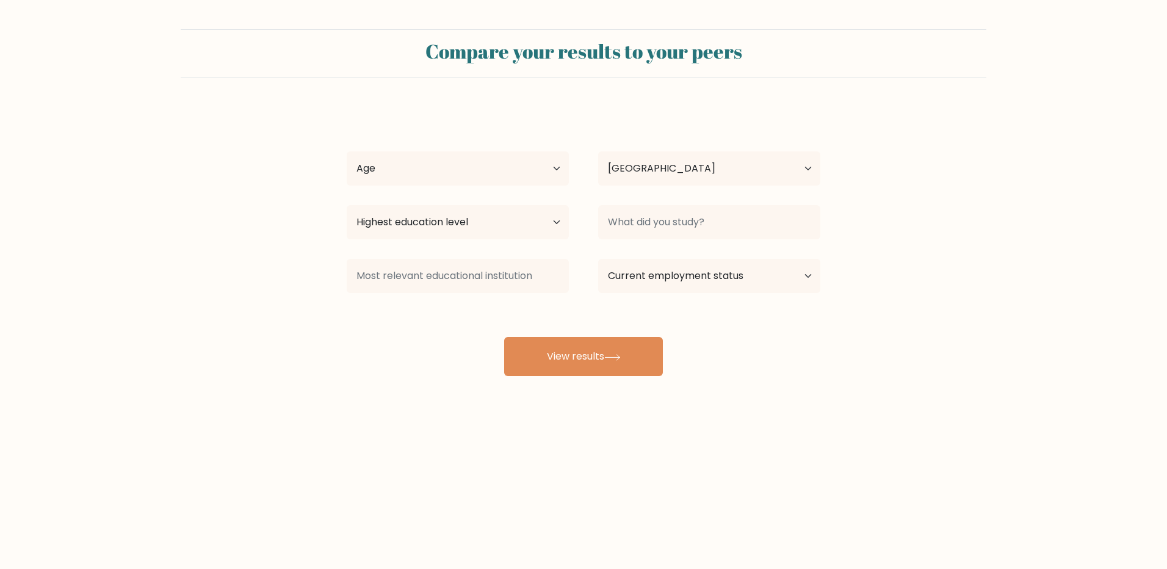
select select "SI"
click at [521, 162] on select "Age Under [DEMOGRAPHIC_DATA] [DEMOGRAPHIC_DATA] [DEMOGRAPHIC_DATA] [DEMOGRAPHIC…" at bounding box center [458, 168] width 222 height 34
select select "25_34"
click at [347, 151] on select "Age Under [DEMOGRAPHIC_DATA] [DEMOGRAPHIC_DATA] [DEMOGRAPHIC_DATA] [DEMOGRAPHIC…" at bounding box center [458, 168] width 222 height 34
click at [515, 221] on select "Highest education level No schooling Primary Lower Secondary Upper Secondary Oc…" at bounding box center [458, 222] width 222 height 34
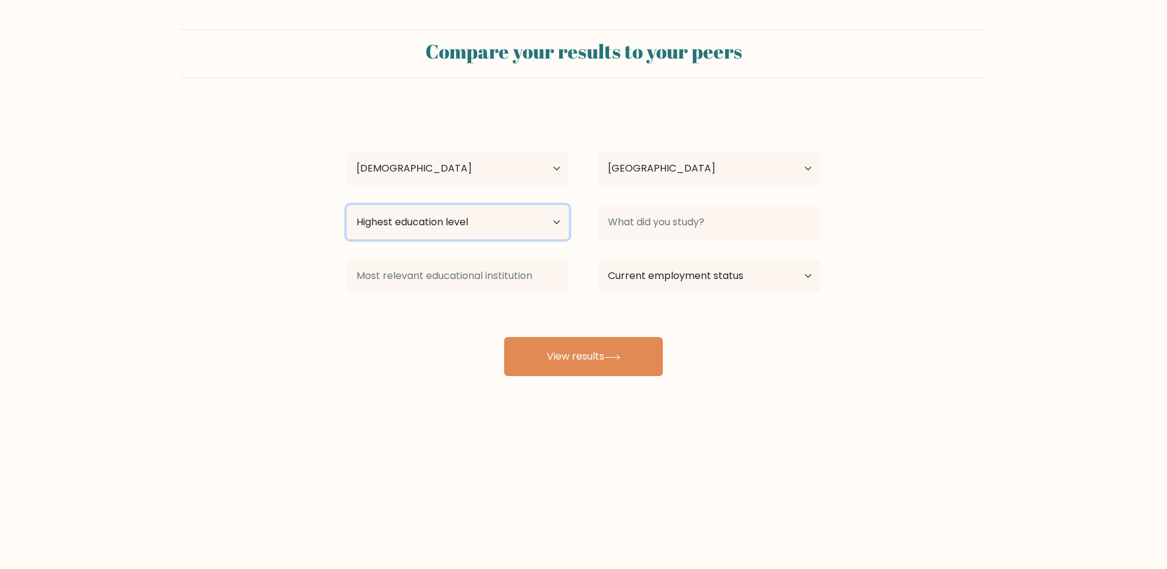
select select "lower_secondary"
click at [347, 205] on select "Highest education level No schooling Primary Lower Secondary Upper Secondary Oc…" at bounding box center [458, 222] width 222 height 34
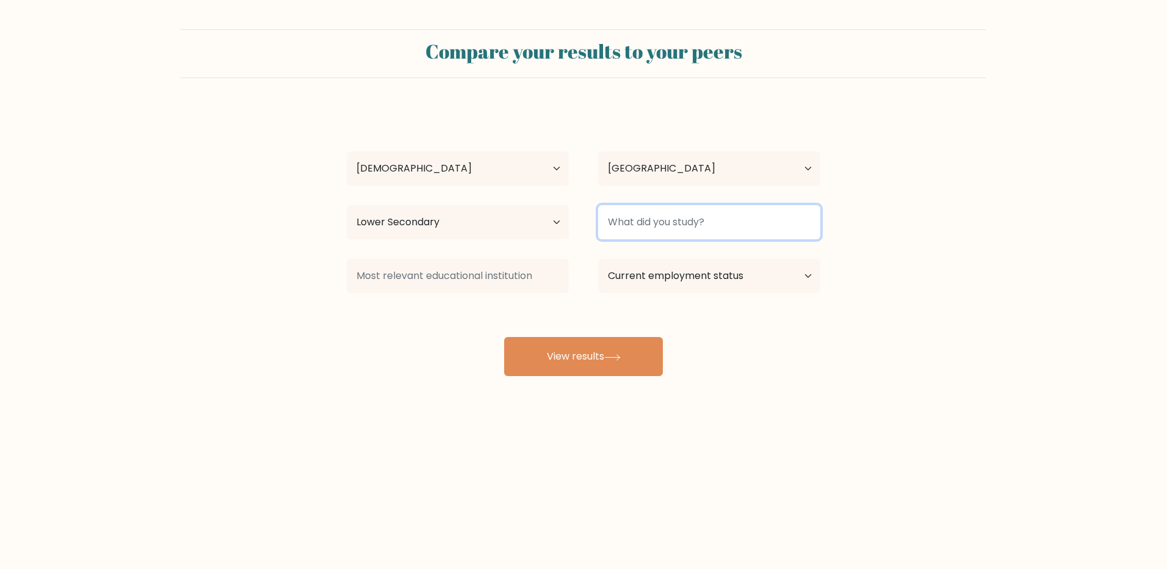
click at [668, 226] on input at bounding box center [709, 222] width 222 height 34
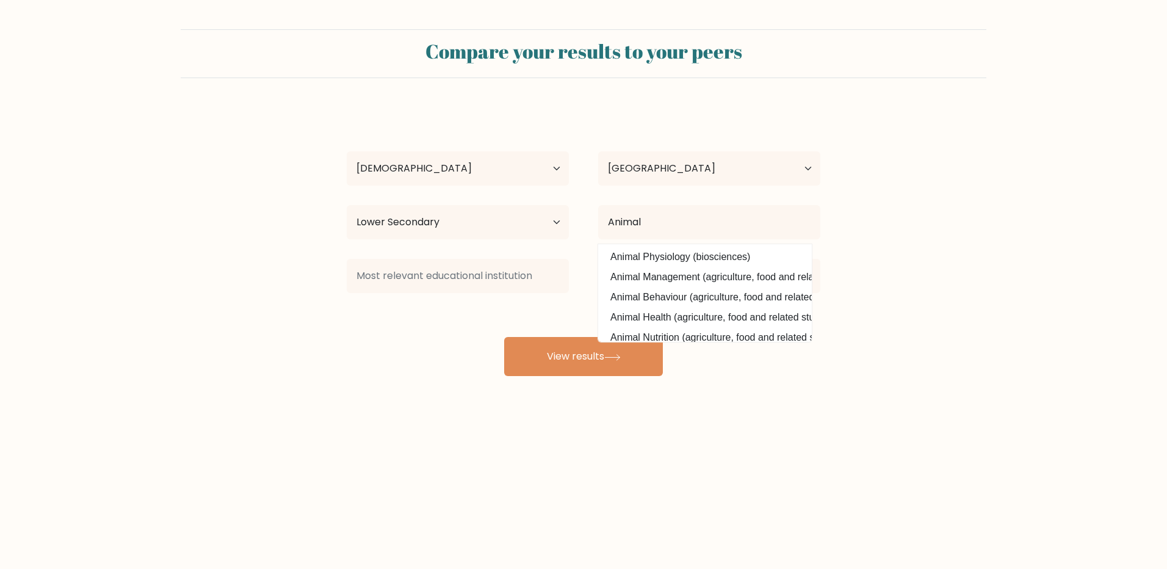
click at [686, 252] on option "Animal Physiology (biosciences)" at bounding box center [704, 257] width 207 height 20
type input "Animal Physiology"
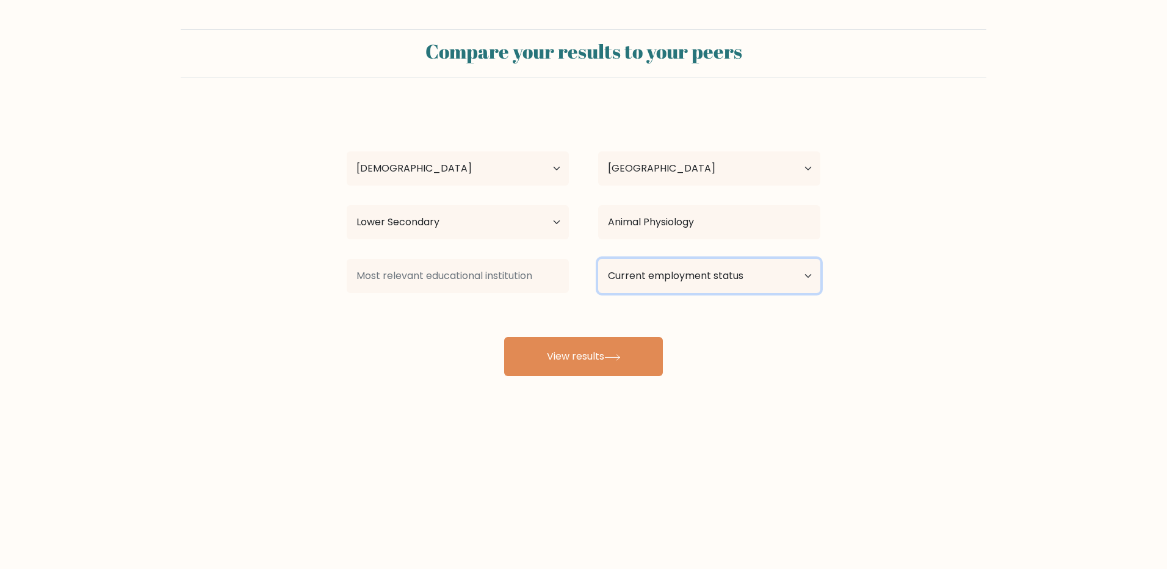
click at [795, 278] on select "Current employment status Employed Student Retired Other / prefer not to answer" at bounding box center [709, 276] width 222 height 34
select select "employed"
click at [598, 259] on select "Current employment status Employed Student Retired Other / prefer not to answer" at bounding box center [709, 276] width 222 height 34
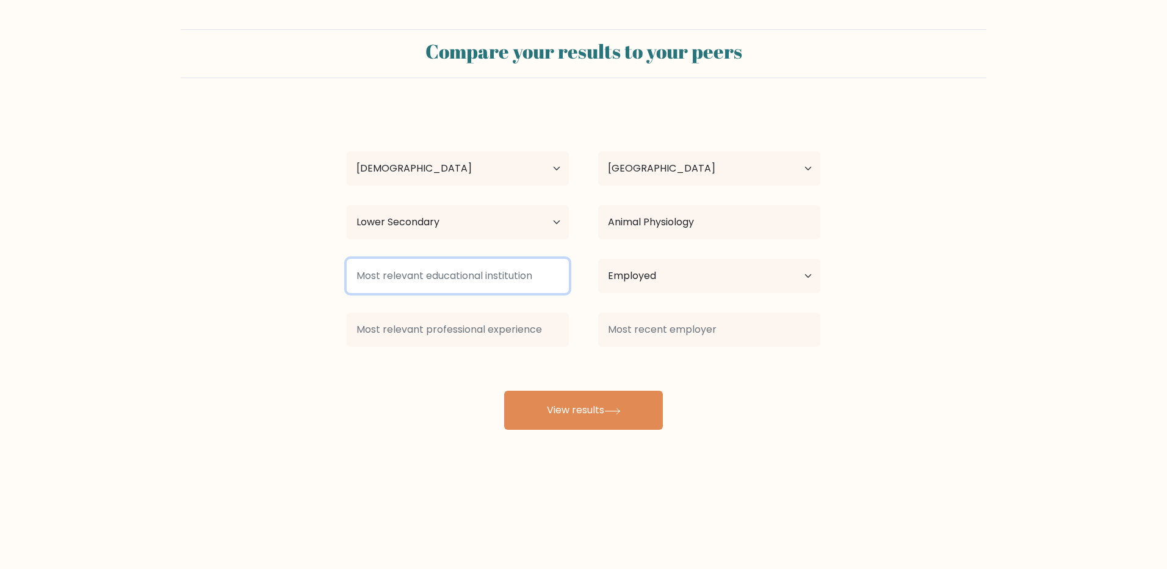
click at [519, 278] on input at bounding box center [458, 276] width 222 height 34
